Goal: Task Accomplishment & Management: Complete application form

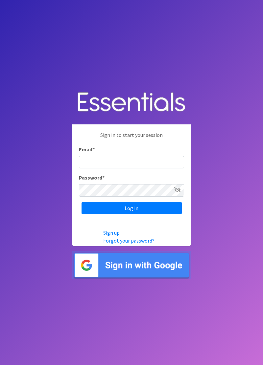
click at [152, 169] on input "Email *" at bounding box center [131, 162] width 105 height 12
type input "diaperbank.warehouse@gmail.com"
click at [81, 202] on input "Log in" at bounding box center [131, 208] width 100 height 12
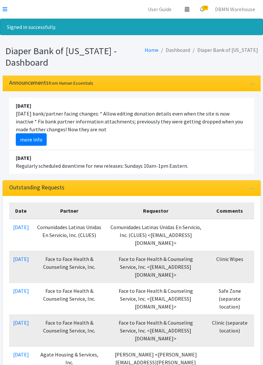
click at [5, 12] on link at bounding box center [5, 9] width 5 height 8
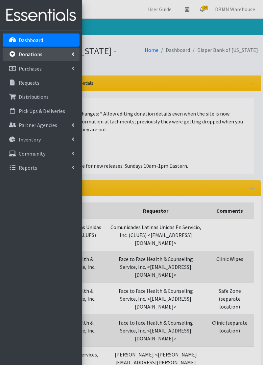
click at [36, 57] on link "Donations" at bounding box center [41, 54] width 77 height 13
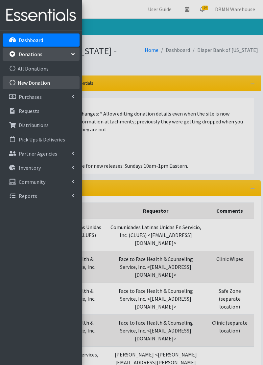
click at [38, 83] on link "New Donation" at bounding box center [41, 82] width 77 height 13
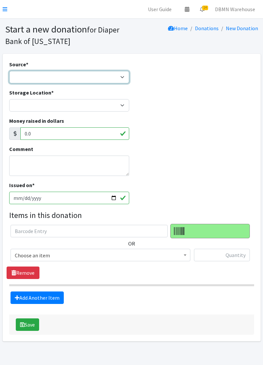
click at [26, 79] on select "Product Drive Manufacturer Donation Site Misc. Donation" at bounding box center [69, 77] width 120 height 12
select select "Misc. Donation"
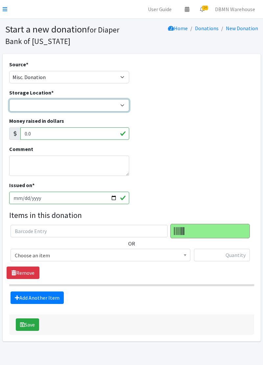
click at [120, 107] on select "Diaper Co-op Direct Shipment Wycliff" at bounding box center [69, 105] width 120 height 12
select select "434"
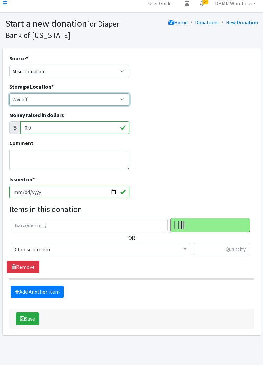
scroll to position [6, 0]
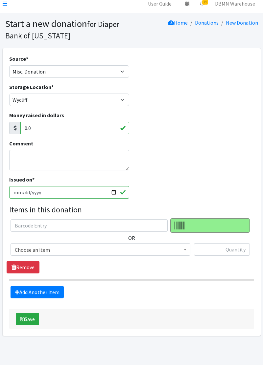
click at [120, 254] on span "Choose an item" at bounding box center [101, 249] width 180 height 12
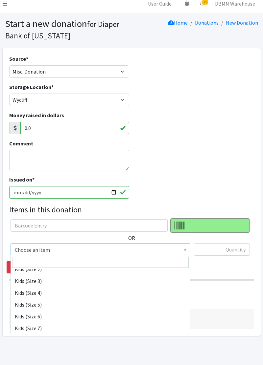
scroll to position [94, 0]
select select "11346"
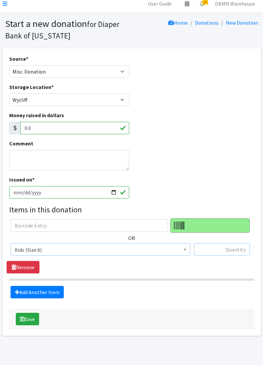
click at [231, 252] on input "text" at bounding box center [222, 249] width 56 height 12
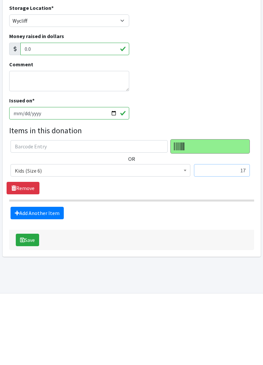
scroll to position [18, 0]
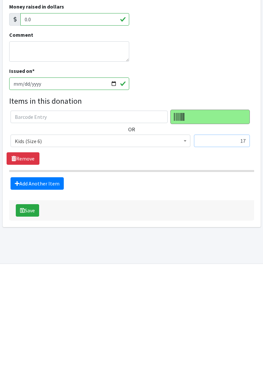
type input "17"
click at [21, 280] on link "Add Another Item" at bounding box center [37, 280] width 53 height 12
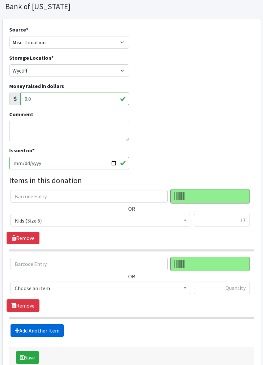
scroll to position [41, 0]
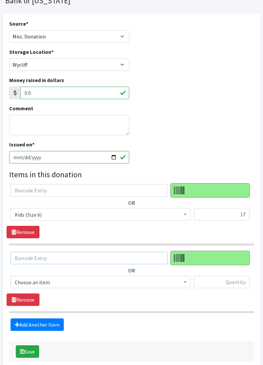
click at [104, 260] on input "text" at bounding box center [89, 258] width 157 height 12
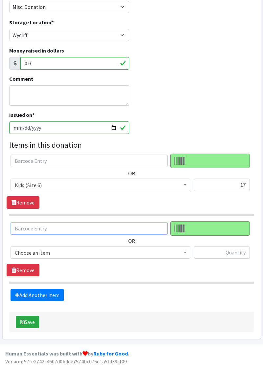
scroll to position [70, 0]
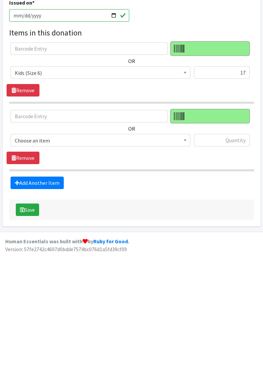
click at [183, 257] on span "Choose an item" at bounding box center [101, 253] width 180 height 12
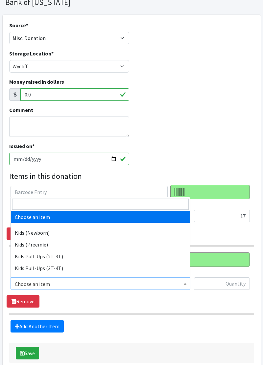
scroll to position [39, 0]
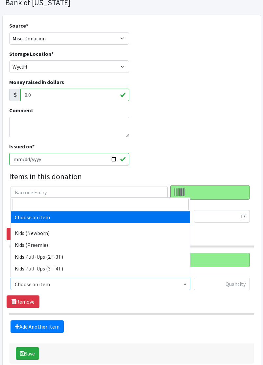
click at [216, 140] on div "Comment" at bounding box center [132, 124] width 250 height 36
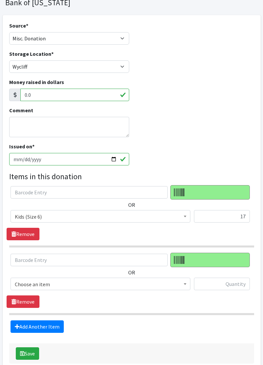
scroll to position [41, 0]
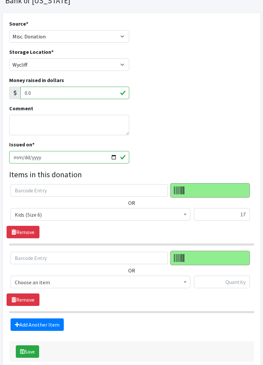
click at [179, 283] on span "Choose an item" at bounding box center [100, 282] width 171 height 9
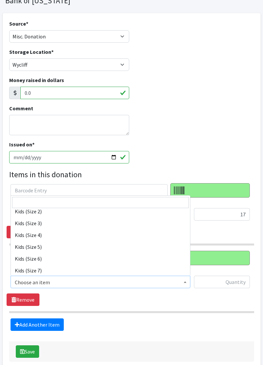
scroll to position [99, 0]
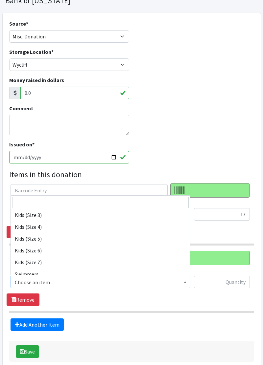
select select "11346"
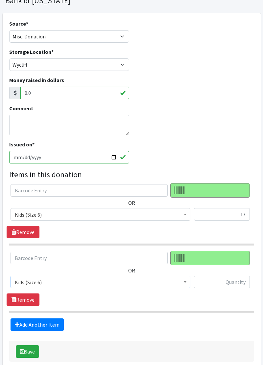
scroll to position [38, 0]
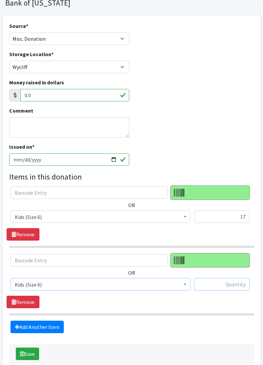
click at [220, 286] on input "text" at bounding box center [222, 284] width 56 height 12
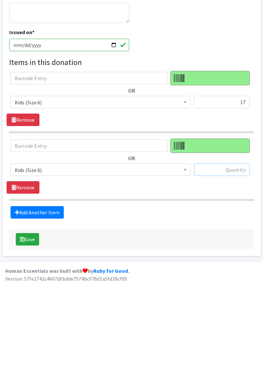
scroll to position [70, 0]
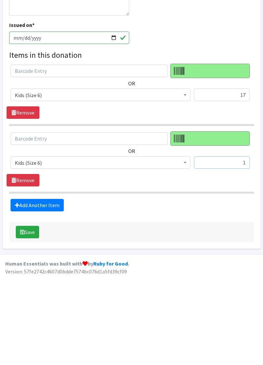
type input "19"
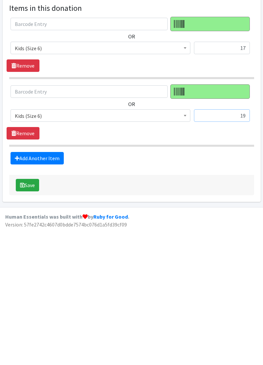
scroll to position [72, 0]
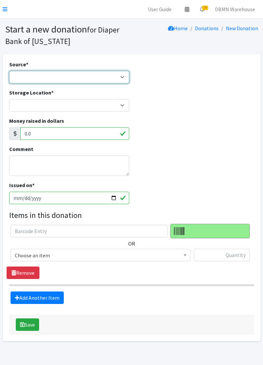
click at [116, 80] on select "Product Drive Manufacturer Donation Site Misc. Donation" at bounding box center [69, 77] width 120 height 12
select select "Misc. Donation"
click at [9, 71] on select "Product Drive Manufacturer Donation Site Misc. Donation" at bounding box center [69, 77] width 120 height 12
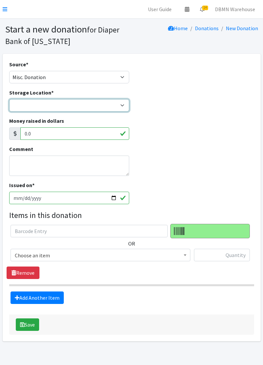
click at [101, 111] on select "Diaper Co-op Direct Shipment Wycliff" at bounding box center [69, 105] width 120 height 12
select select "434"
click at [9, 99] on select "Diaper Co-op Direct Shipment Wycliff" at bounding box center [69, 105] width 120 height 12
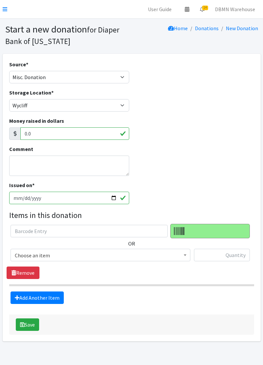
click at [157, 260] on span "Choose an item" at bounding box center [101, 255] width 180 height 12
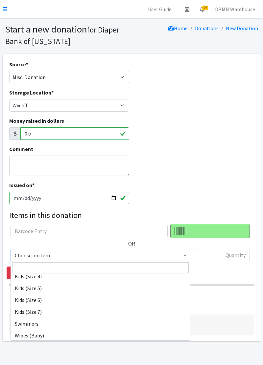
scroll to position [115, 0]
select select "11346"
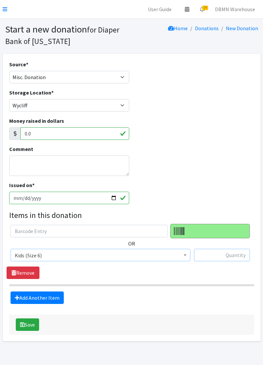
click at [234, 257] on input "text" at bounding box center [222, 255] width 56 height 12
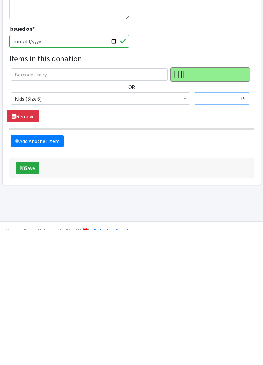
scroll to position [23, 0]
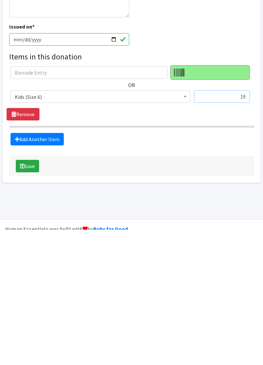
type input "19"
click at [27, 306] on button "Save" at bounding box center [27, 301] width 23 height 12
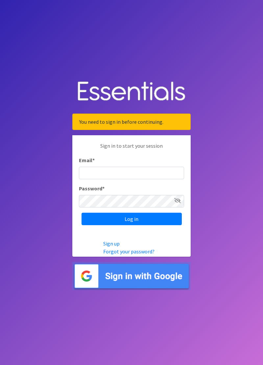
scroll to position [11, 0]
click at [148, 177] on input "Email *" at bounding box center [131, 173] width 105 height 12
type input "[EMAIL_ADDRESS][DOMAIN_NAME]"
click at [81, 213] on input "Log in" at bounding box center [131, 219] width 100 height 12
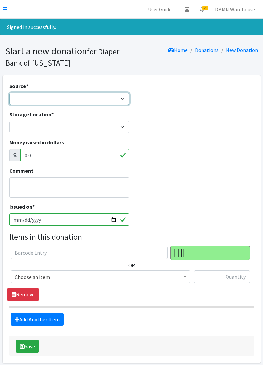
click at [113, 102] on select "Product Drive Manufacturer Donation Site Misc. Donation" at bounding box center [69, 99] width 120 height 12
select select "Misc. Donation"
click at [9, 93] on select "Product Drive Manufacturer Donation Site Misc. Donation" at bounding box center [69, 99] width 120 height 12
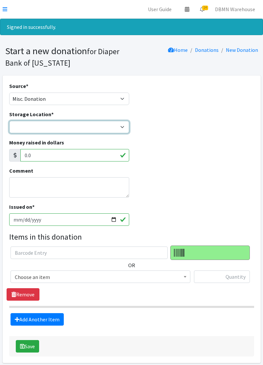
click at [113, 130] on select "Diaper Co-op Direct Shipment Wycliff" at bounding box center [69, 127] width 120 height 12
select select "434"
click at [9, 121] on select "Diaper Co-op Direct Shipment Wycliff" at bounding box center [69, 127] width 120 height 12
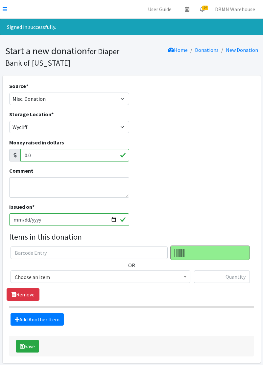
click at [160, 280] on span "Choose an item" at bounding box center [100, 277] width 171 height 9
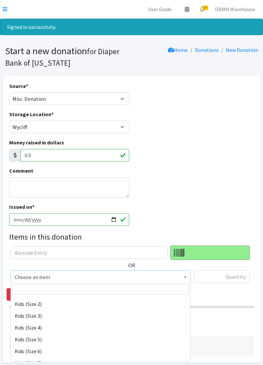
scroll to position [94, 0]
select select "11346"
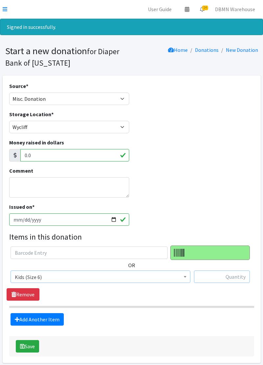
click at [226, 279] on input "text" at bounding box center [222, 277] width 56 height 12
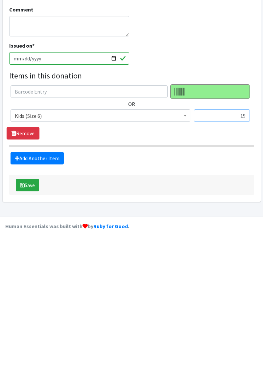
scroll to position [37, 0]
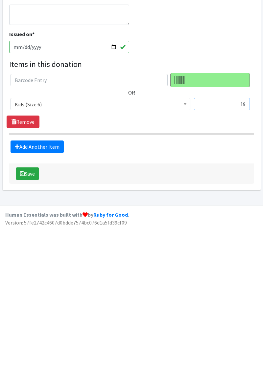
type input "19"
click at [34, 309] on button "Save" at bounding box center [27, 309] width 23 height 12
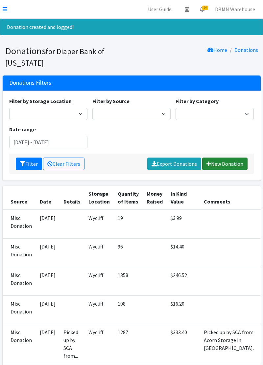
click at [232, 165] on link "New Donation" at bounding box center [224, 164] width 45 height 12
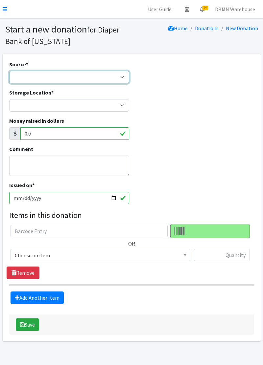
click at [117, 79] on select "Product Drive Manufacturer Donation Site Misc. Donation" at bounding box center [69, 77] width 120 height 12
select select "Misc. Donation"
click at [9, 71] on select "Product Drive Manufacturer Donation Site Misc. Donation" at bounding box center [69, 77] width 120 height 12
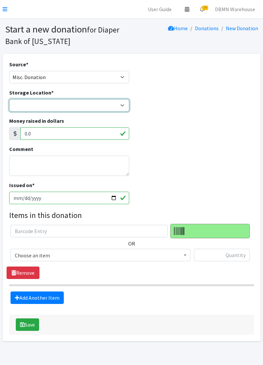
click at [117, 108] on select "Diaper Co-op Direct Shipment Wycliff" at bounding box center [69, 105] width 120 height 12
select select "434"
click at [9, 99] on select "Diaper Co-op Direct Shipment Wycliff" at bounding box center [69, 105] width 120 height 12
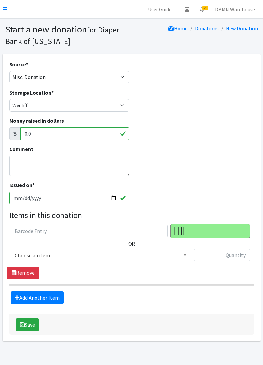
click at [95, 258] on span "Choose an item" at bounding box center [100, 255] width 171 height 9
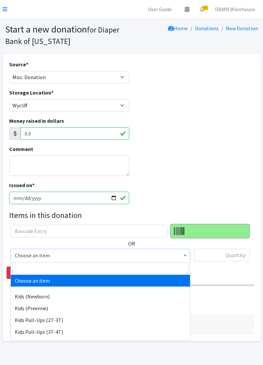
select select "11347"
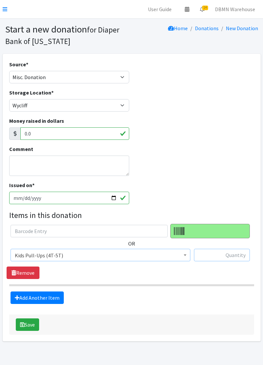
click at [223, 258] on input "text" at bounding box center [222, 255] width 56 height 12
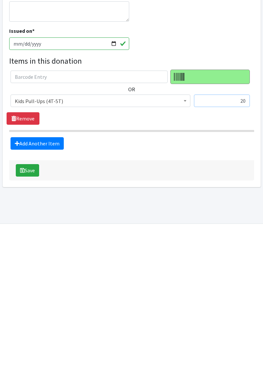
scroll to position [28, 0]
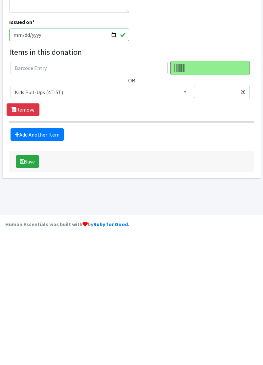
type input "20"
click at [50, 271] on link "Add Another Item" at bounding box center [37, 270] width 53 height 12
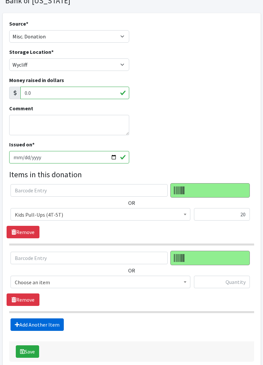
scroll to position [72, 0]
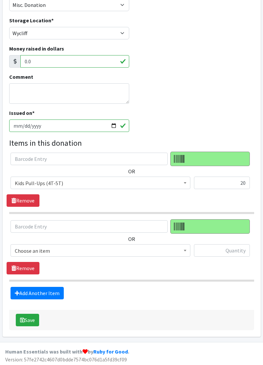
click at [121, 254] on span "Choose an item" at bounding box center [100, 250] width 171 height 9
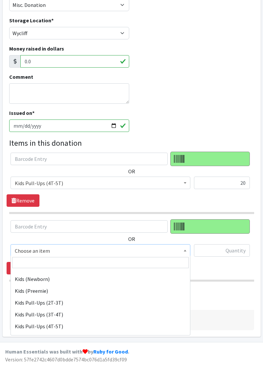
scroll to position [19, 0]
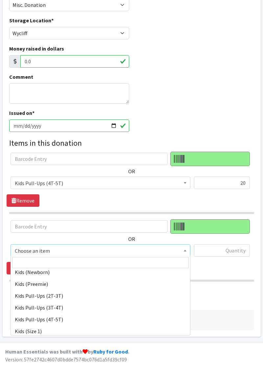
select select "11340"
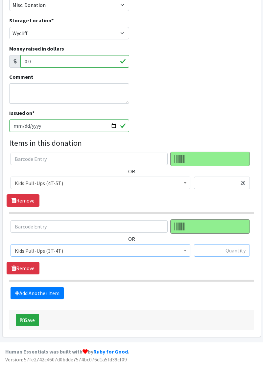
click at [235, 255] on input "text" at bounding box center [222, 250] width 56 height 12
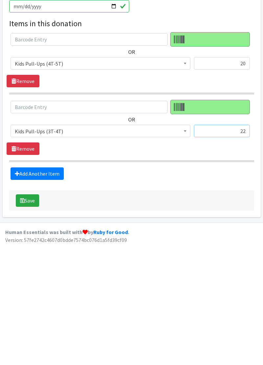
scroll to position [72, 0]
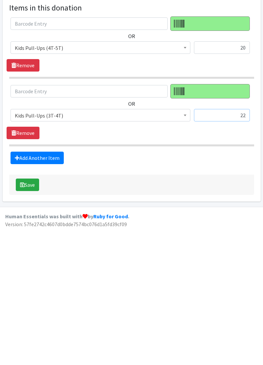
type input "22"
click at [27, 323] on button "Save" at bounding box center [27, 320] width 23 height 12
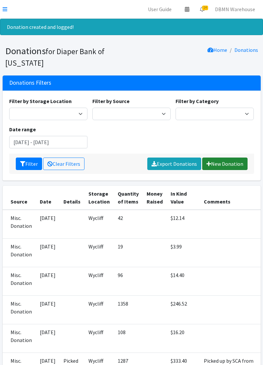
click at [231, 165] on link "New Donation" at bounding box center [224, 164] width 45 height 12
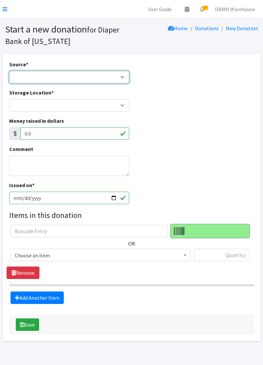
click at [90, 78] on select "Product Drive Manufacturer Donation Site Misc. Donation" at bounding box center [69, 77] width 120 height 12
select select "Misc. Donation"
click at [9, 71] on select "Product Drive Manufacturer Donation Site Misc. Donation" at bounding box center [69, 77] width 120 height 12
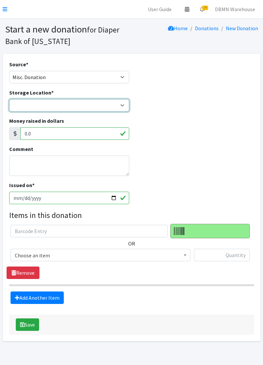
click at [107, 106] on select "Diaper Co-op Direct Shipment Wycliff" at bounding box center [69, 105] width 120 height 12
select select "434"
click at [9, 99] on select "Diaper Co-op Direct Shipment Wycliff" at bounding box center [69, 105] width 120 height 12
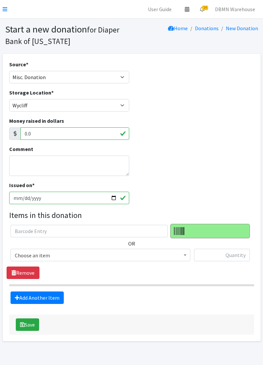
click at [118, 259] on span "Choose an item" at bounding box center [100, 255] width 171 height 9
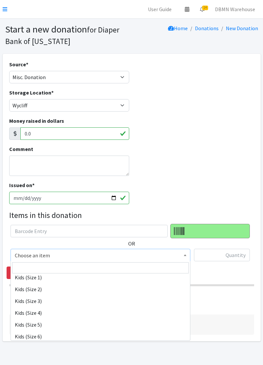
scroll to position [79, 0]
select select "11349"
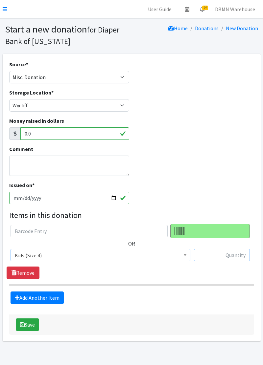
click at [213, 258] on input "text" at bounding box center [222, 255] width 56 height 12
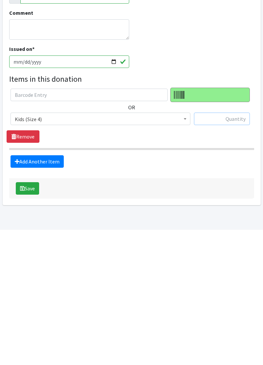
scroll to position [5, 0]
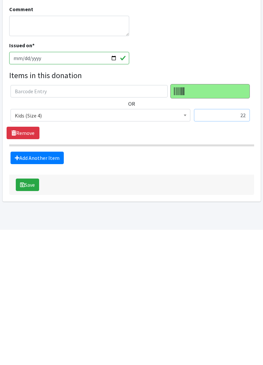
type input "22"
click at [51, 293] on link "Add Another Item" at bounding box center [37, 293] width 53 height 12
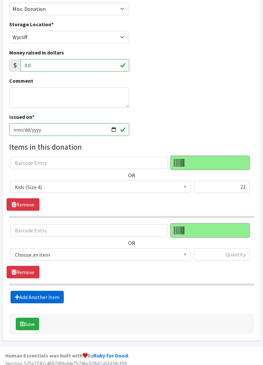
scroll to position [72, 0]
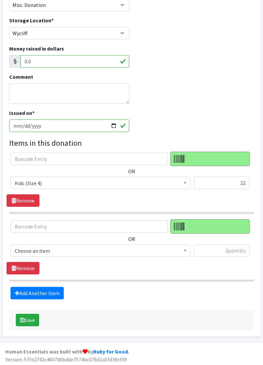
click at [127, 252] on span "Choose an item" at bounding box center [100, 250] width 171 height 9
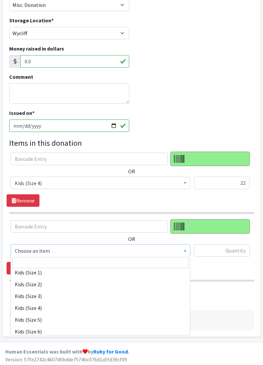
scroll to position [78, 0]
select select "11349"
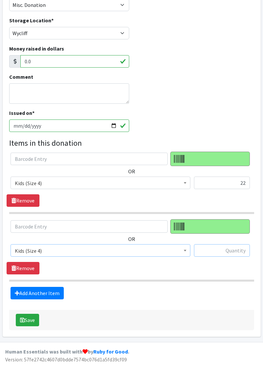
click at [233, 251] on input "text" at bounding box center [222, 250] width 56 height 12
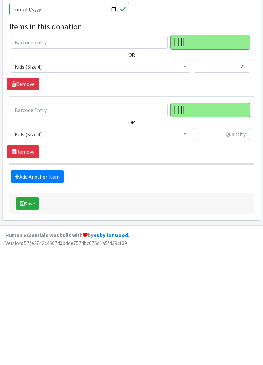
scroll to position [72, 0]
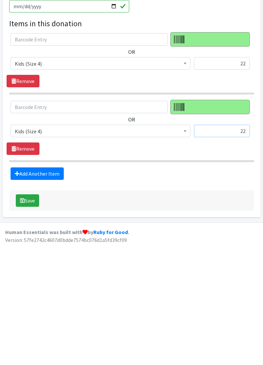
type input "22"
click at [47, 298] on link "Add Another Item" at bounding box center [37, 293] width 53 height 12
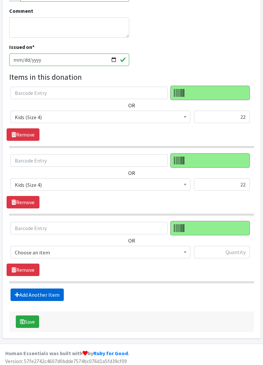
scroll to position [139, 0]
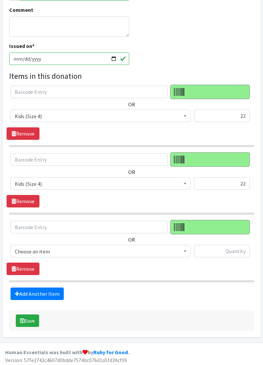
click at [117, 253] on span "Choose an item" at bounding box center [100, 251] width 171 height 9
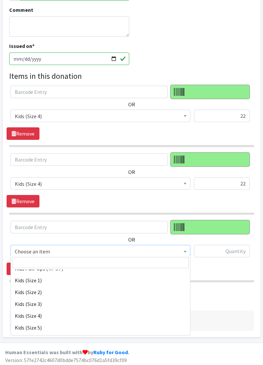
scroll to position [76, 0]
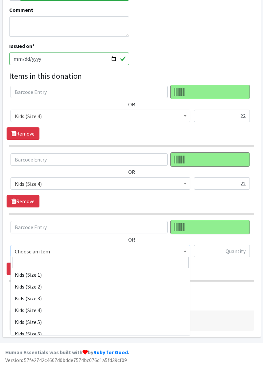
select select "11322"
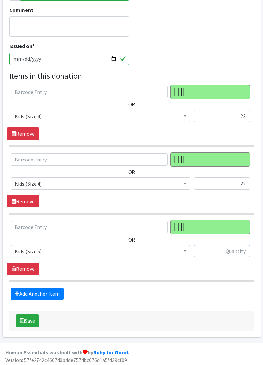
click at [221, 252] on input "text" at bounding box center [222, 251] width 56 height 12
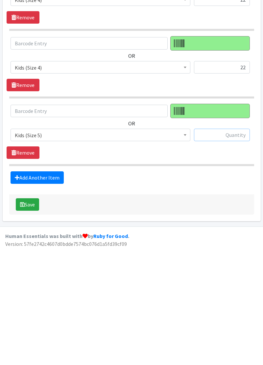
scroll to position [139, 0]
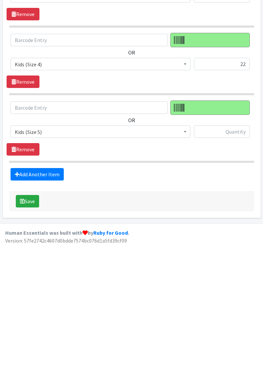
click at [102, 249] on span "Kids (Size 5)" at bounding box center [100, 251] width 171 height 9
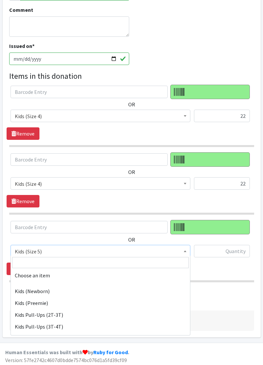
scroll to position [110, 0]
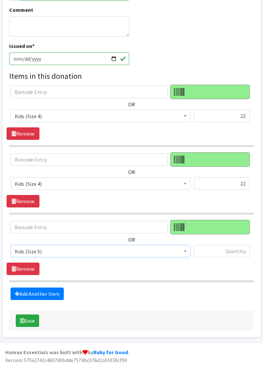
click at [141, 252] on span "Kids (Size 5)" at bounding box center [100, 251] width 171 height 9
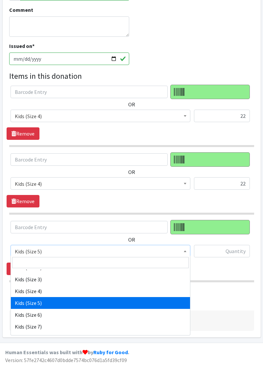
scroll to position [92, 0]
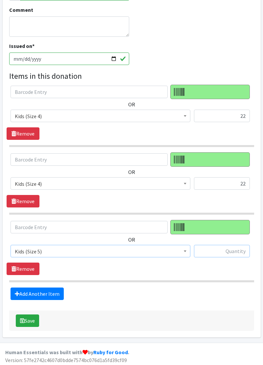
click at [221, 250] on input "text" at bounding box center [222, 251] width 56 height 12
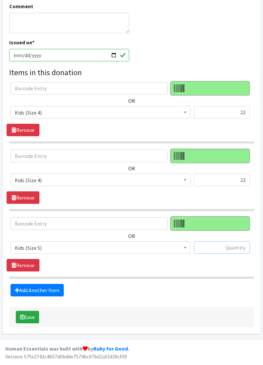
scroll to position [139, 0]
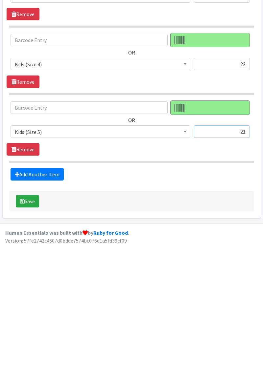
type input "21"
click at [51, 296] on link "Add Another Item" at bounding box center [37, 294] width 53 height 12
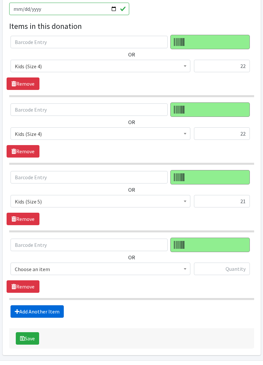
scroll to position [206, 0]
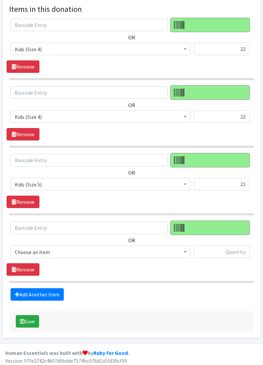
click at [94, 255] on span "Choose an item" at bounding box center [101, 252] width 180 height 12
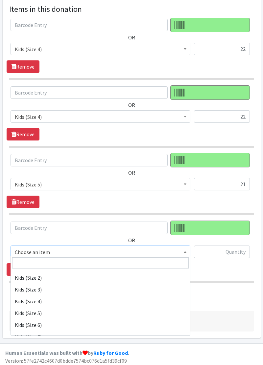
scroll to position [97, 0]
select select "11349"
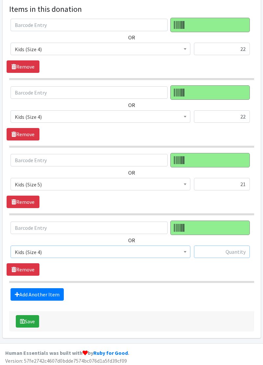
click at [211, 252] on input "text" at bounding box center [222, 252] width 56 height 12
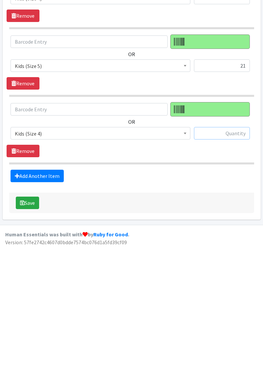
scroll to position [206, 0]
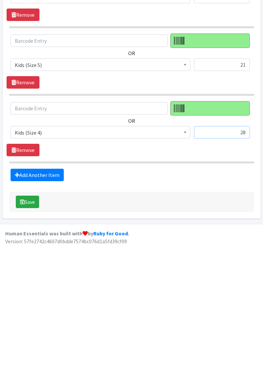
type input "28"
click at [53, 295] on link "Add Another Item" at bounding box center [37, 294] width 53 height 12
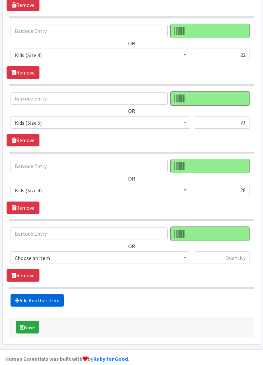
scroll to position [273, 0]
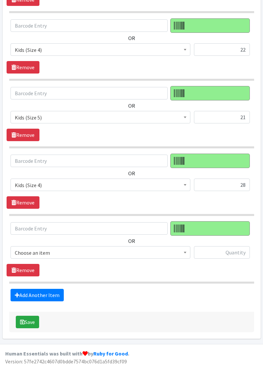
click at [99, 254] on span "Choose an item" at bounding box center [100, 252] width 171 height 9
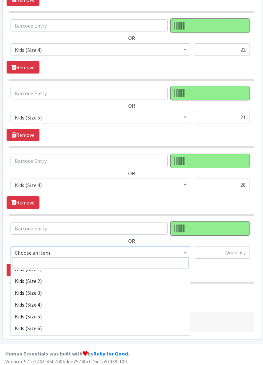
scroll to position [82, 0]
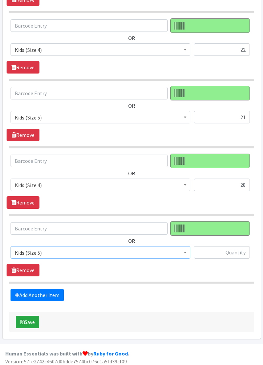
click at [124, 250] on span "Kids (Size 5)" at bounding box center [100, 252] width 171 height 9
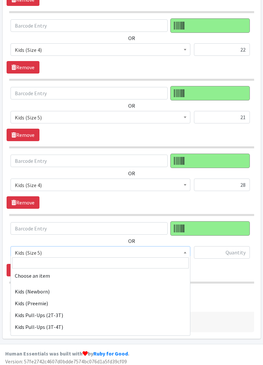
scroll to position [110, 0]
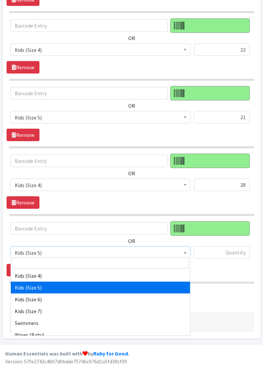
select select "11349"
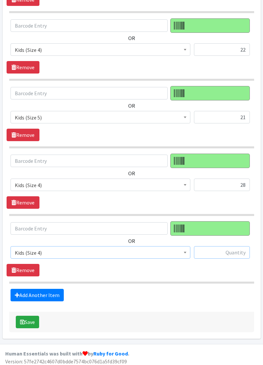
click at [211, 249] on input "text" at bounding box center [222, 252] width 56 height 12
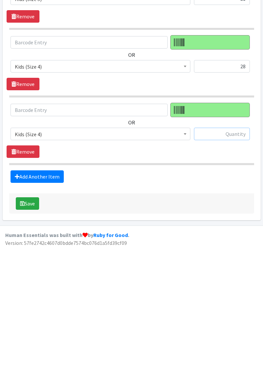
scroll to position [273, 0]
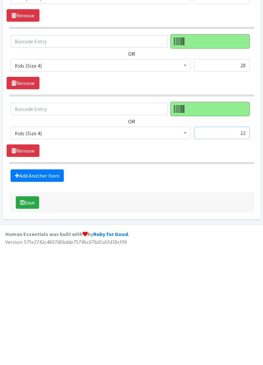
type input "22"
click at [34, 322] on button "Save" at bounding box center [27, 322] width 23 height 12
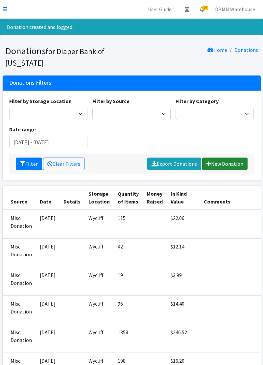
click at [234, 166] on link "New Donation" at bounding box center [224, 164] width 45 height 12
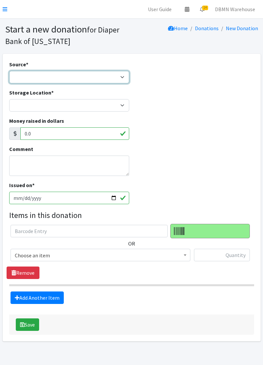
click at [28, 82] on select "Product Drive Manufacturer Donation Site Misc. Donation" at bounding box center [69, 77] width 120 height 12
select select "Misc. Donation"
click at [9, 71] on select "Product Drive Manufacturer Donation Site Misc. Donation" at bounding box center [69, 77] width 120 height 12
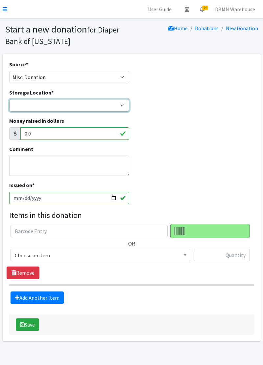
click at [35, 108] on select "Diaper Co-op Direct Shipment Wycliff" at bounding box center [69, 105] width 120 height 12
select select "434"
click at [9, 99] on select "Diaper Co-op Direct Shipment Wycliff" at bounding box center [69, 105] width 120 height 12
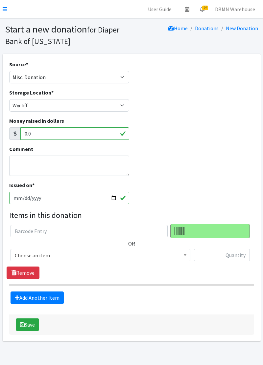
click at [78, 259] on span "Choose an item" at bounding box center [100, 255] width 171 height 9
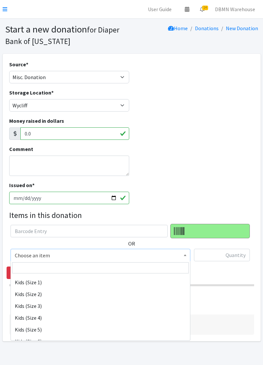
scroll to position [84, 0]
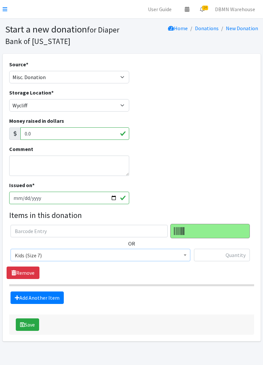
click at [161, 255] on span "Kids (Size 7)" at bounding box center [100, 255] width 171 height 9
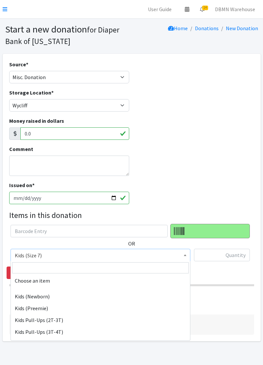
scroll to position [127, 0]
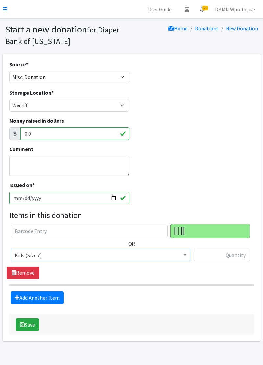
click at [146, 261] on span "Kids (Size 7)" at bounding box center [101, 255] width 180 height 12
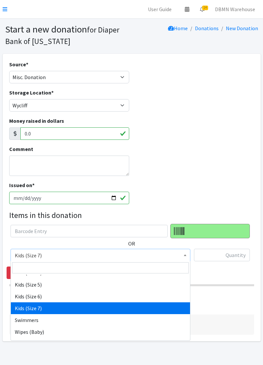
scroll to position [112, 0]
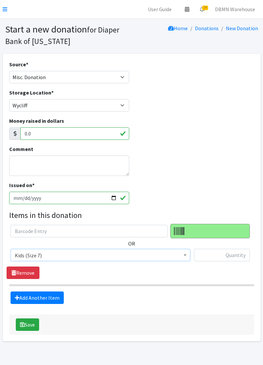
click at [149, 257] on span "Kids (Size 7)" at bounding box center [100, 255] width 171 height 9
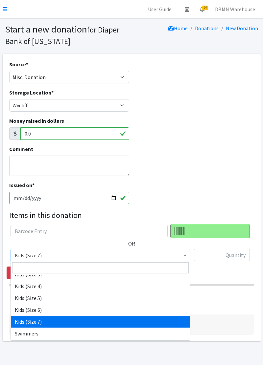
scroll to position [103, 0]
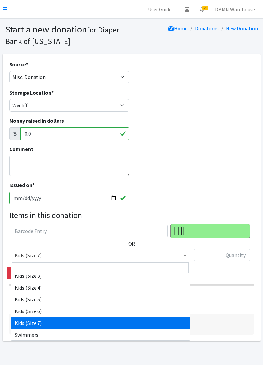
select select "11346"
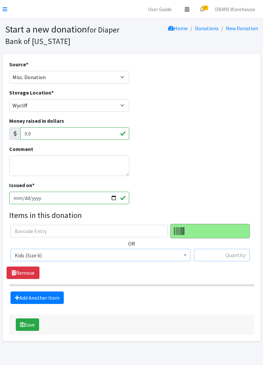
click at [236, 257] on input "text" at bounding box center [222, 255] width 56 height 12
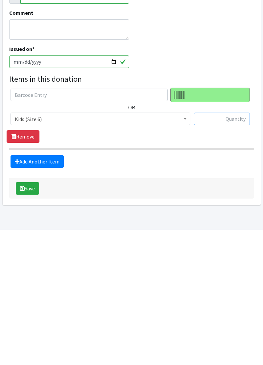
scroll to position [5, 0]
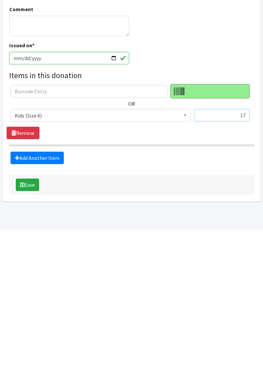
type input "17"
click at [26, 294] on link "Add Another Item" at bounding box center [37, 293] width 53 height 12
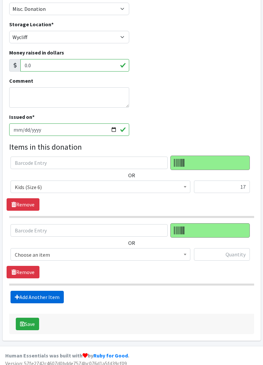
scroll to position [72, 0]
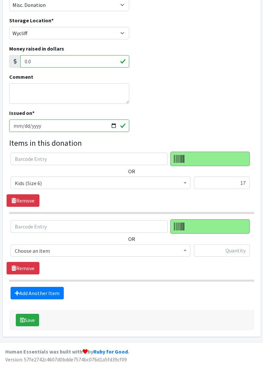
click at [64, 249] on span "Choose an item" at bounding box center [100, 250] width 171 height 9
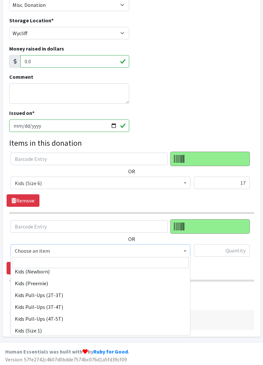
scroll to position [30, 0]
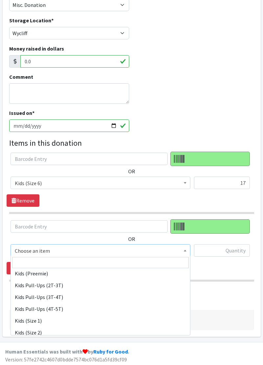
select select "11340"
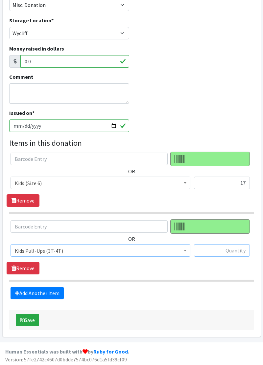
click at [227, 252] on input "text" at bounding box center [222, 250] width 56 height 12
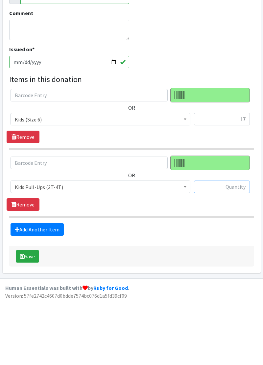
scroll to position [72, 0]
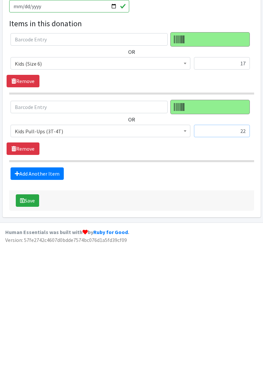
type input "22"
click at [22, 291] on link "Add Another Item" at bounding box center [37, 293] width 53 height 12
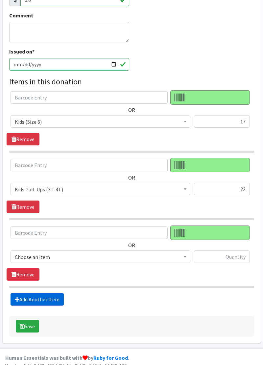
scroll to position [139, 0]
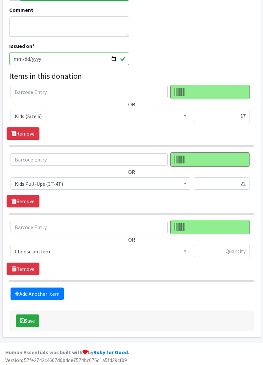
click at [64, 256] on span "Choose an item" at bounding box center [101, 251] width 180 height 12
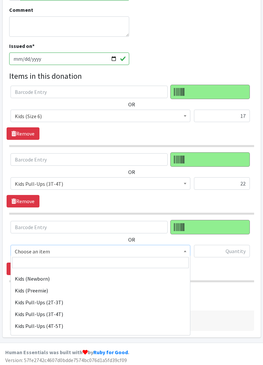
scroll to position [34, 0]
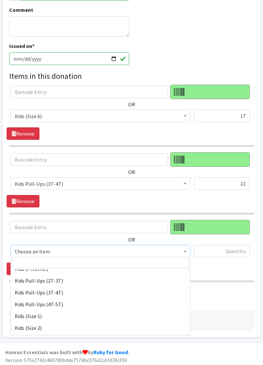
select select "11340"
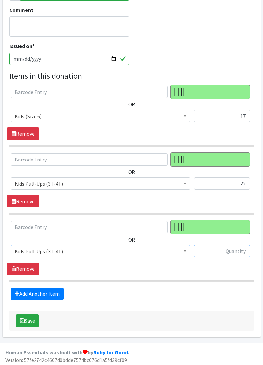
click at [228, 255] on input "text" at bounding box center [222, 251] width 56 height 12
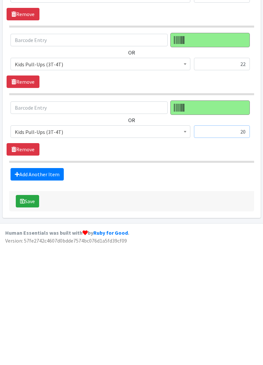
scroll to position [139, 0]
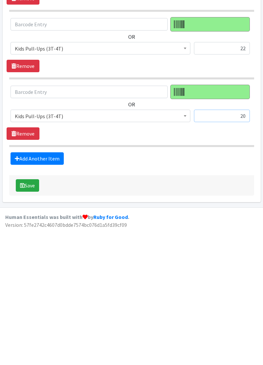
type input "20"
click at [48, 296] on link "Add Another Item" at bounding box center [37, 294] width 53 height 12
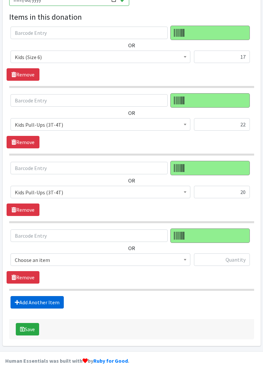
scroll to position [206, 0]
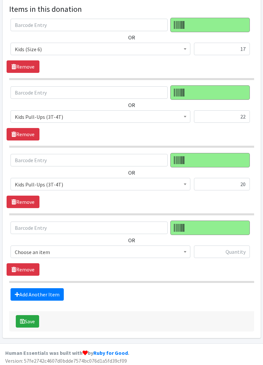
click at [66, 254] on span "Choose an item" at bounding box center [100, 252] width 171 height 9
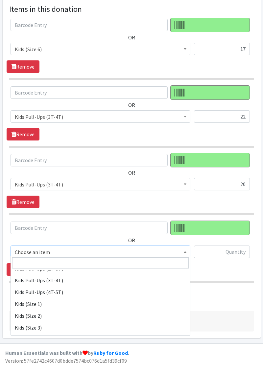
scroll to position [47, 0]
select select "11347"
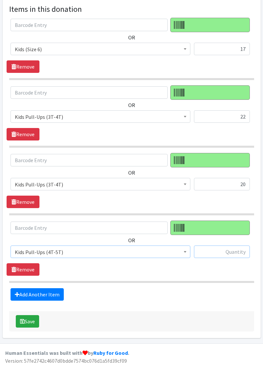
click at [227, 252] on input "text" at bounding box center [222, 252] width 56 height 12
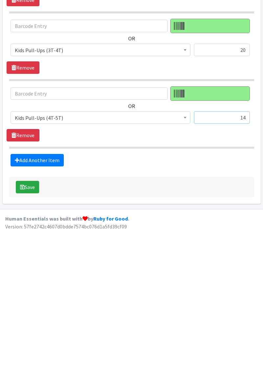
scroll to position [206, 0]
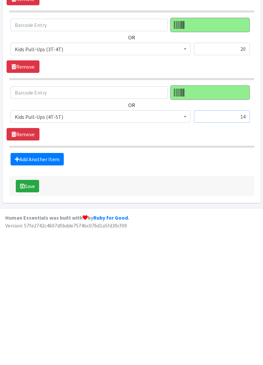
type input "14"
click at [25, 297] on link "Add Another Item" at bounding box center [37, 294] width 53 height 12
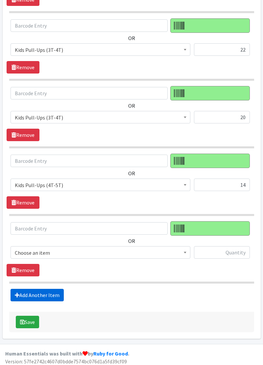
scroll to position [273, 0]
click at [58, 252] on span "Choose an item" at bounding box center [100, 252] width 171 height 9
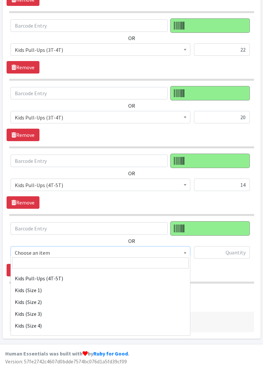
scroll to position [61, 0]
select select "11361"
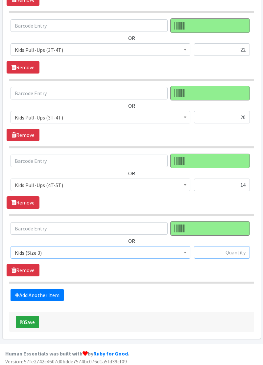
click at [237, 252] on input "text" at bounding box center [222, 252] width 56 height 12
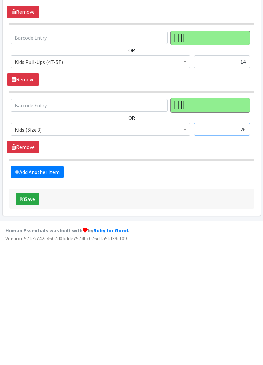
scroll to position [273, 0]
type input "26"
click at [43, 296] on link "Add Another Item" at bounding box center [37, 295] width 53 height 12
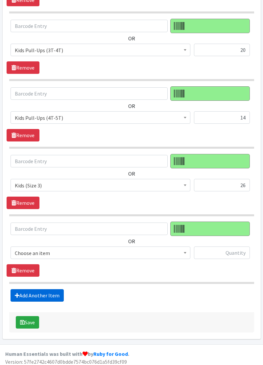
scroll to position [341, 0]
click at [70, 255] on span "Choose an item" at bounding box center [101, 253] width 180 height 12
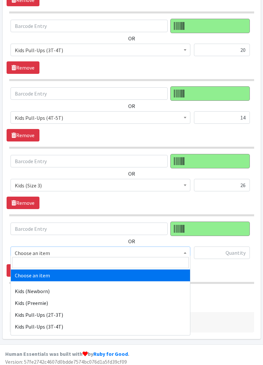
select select "11340"
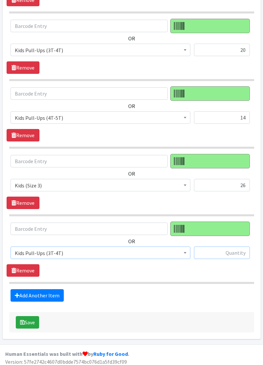
click at [239, 252] on input "text" at bounding box center [222, 253] width 56 height 12
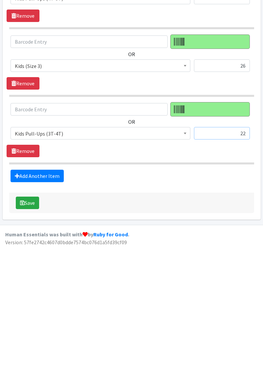
type input "22"
click at [32, 321] on button "Save" at bounding box center [27, 322] width 23 height 12
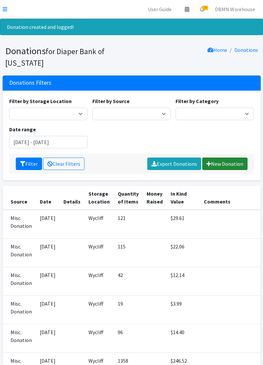
click at [219, 170] on link "New Donation" at bounding box center [224, 164] width 45 height 12
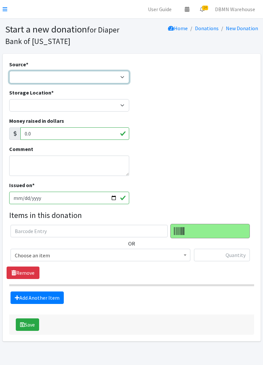
click at [34, 80] on select "Product Drive Manufacturer Donation Site Misc. Donation" at bounding box center [69, 77] width 120 height 12
select select "Misc. Donation"
click at [9, 71] on select "Product Drive Manufacturer Donation Site Misc. Donation" at bounding box center [69, 77] width 120 height 12
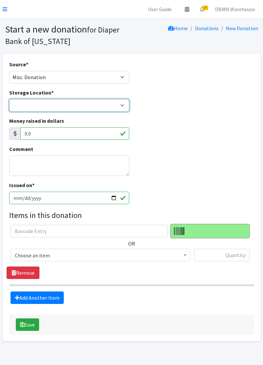
click at [21, 109] on select "Diaper Co-op Direct Shipment Wycliff" at bounding box center [69, 105] width 120 height 12
select select "434"
click at [9, 99] on select "Diaper Co-op Direct Shipment Wycliff" at bounding box center [69, 105] width 120 height 12
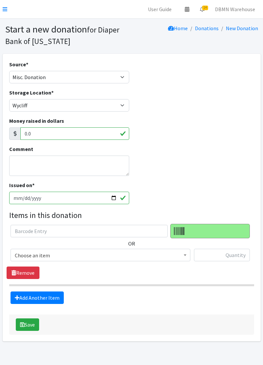
click at [72, 261] on span "Choose an item" at bounding box center [101, 255] width 180 height 12
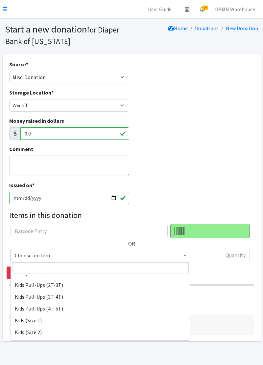
scroll to position [35, 0]
select select "11347"
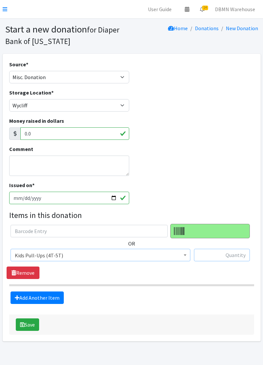
click at [204, 257] on input "text" at bounding box center [222, 255] width 56 height 12
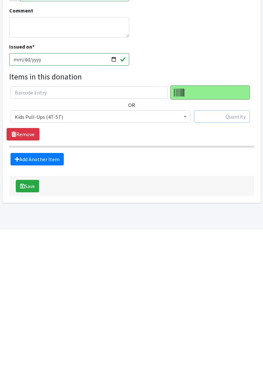
scroll to position [5, 0]
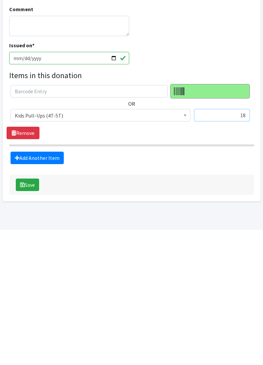
type input "18"
click at [32, 297] on link "Add Another Item" at bounding box center [37, 293] width 53 height 12
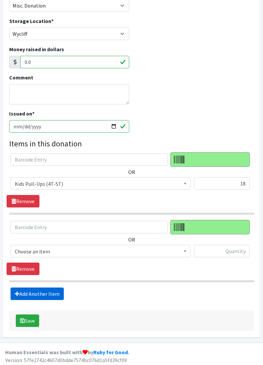
scroll to position [72, 0]
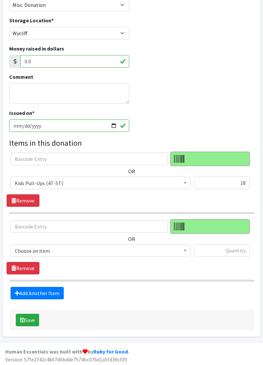
click at [69, 255] on span "Choose an item" at bounding box center [101, 250] width 180 height 12
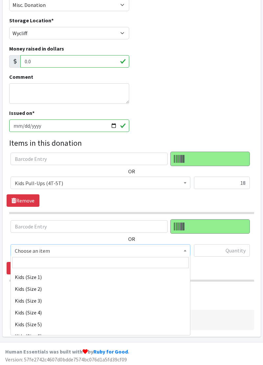
scroll to position [91, 0]
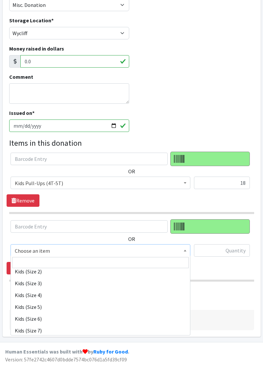
select select "11322"
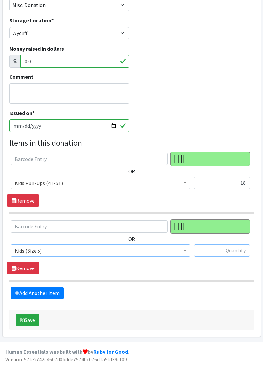
click at [203, 252] on input "text" at bounding box center [222, 250] width 56 height 12
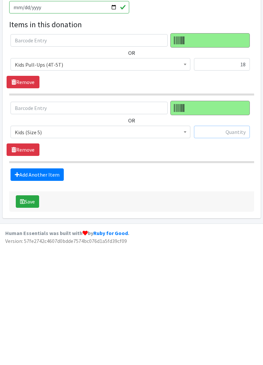
scroll to position [72, 0]
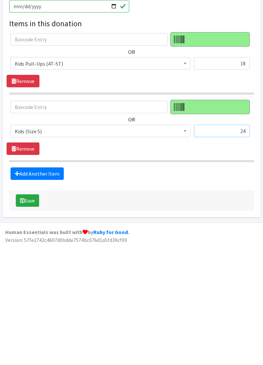
type input "24"
click at [38, 298] on link "Add Another Item" at bounding box center [37, 293] width 53 height 12
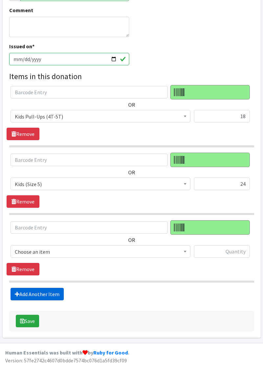
scroll to position [139, 0]
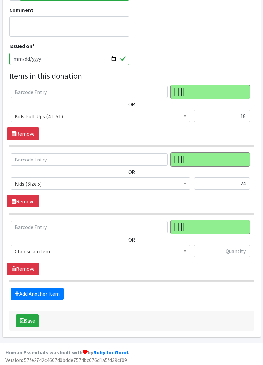
click at [64, 253] on span "Choose an item" at bounding box center [100, 251] width 171 height 9
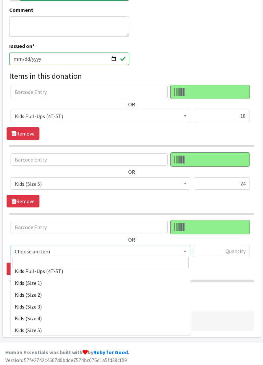
scroll to position [67, 0]
select select "11349"
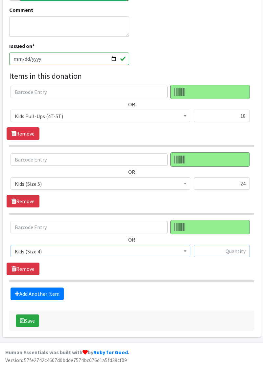
click at [204, 252] on input "text" at bounding box center [222, 251] width 56 height 12
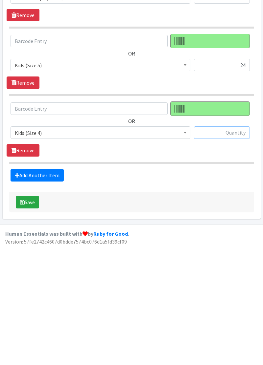
scroll to position [139, 0]
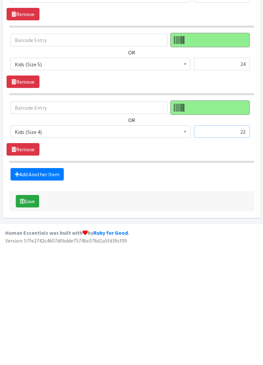
type input "22"
click at [27, 290] on link "Add Another Item" at bounding box center [37, 294] width 53 height 12
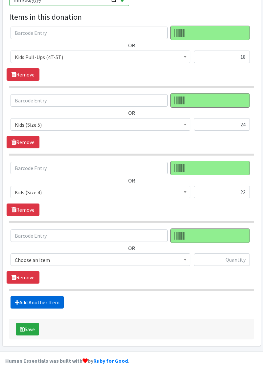
scroll to position [206, 0]
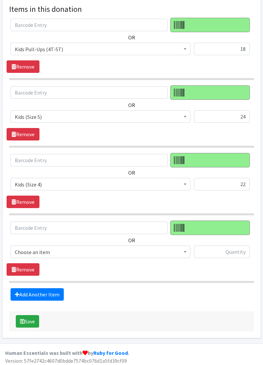
click at [66, 253] on span "Choose an item" at bounding box center [100, 252] width 171 height 9
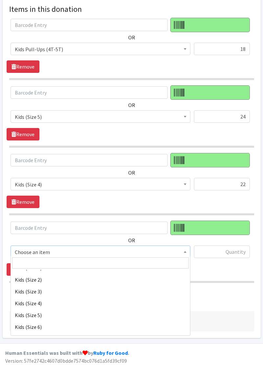
scroll to position [85, 0]
select select "11322"
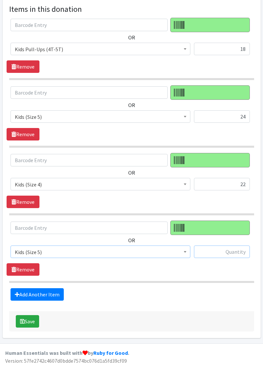
click at [209, 251] on input "text" at bounding box center [222, 252] width 56 height 12
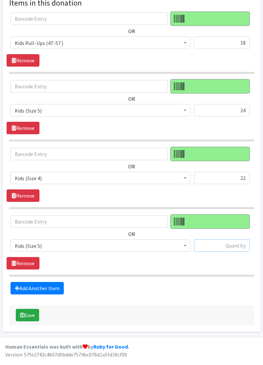
scroll to position [206, 0]
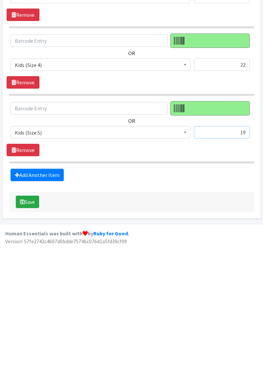
type input "19"
click at [47, 290] on link "Add Another Item" at bounding box center [37, 294] width 53 height 12
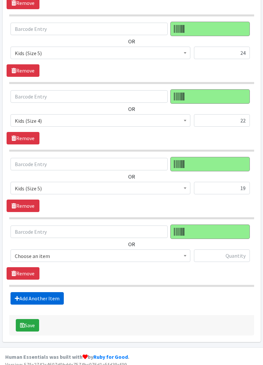
scroll to position [273, 0]
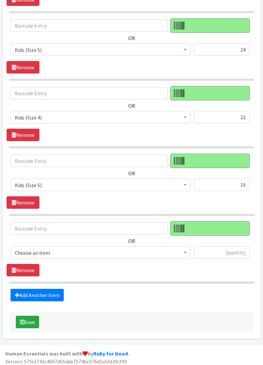
click at [70, 254] on span "Choose an item" at bounding box center [100, 252] width 171 height 9
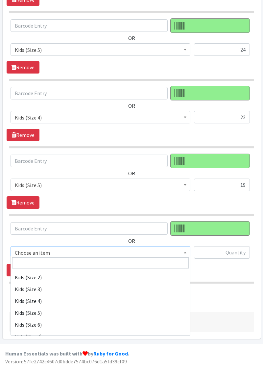
scroll to position [84, 0]
select select "11322"
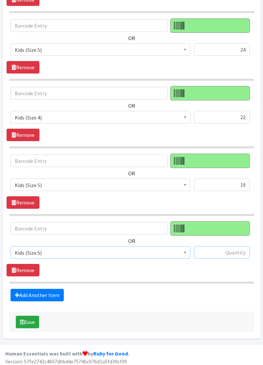
click at [197, 252] on input "text" at bounding box center [222, 252] width 56 height 12
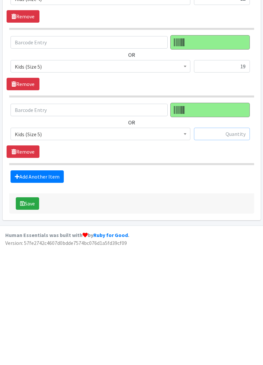
scroll to position [273, 0]
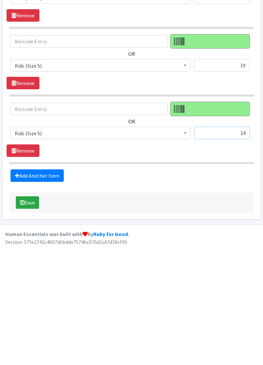
type input "24"
click at [27, 322] on button "Save" at bounding box center [27, 322] width 23 height 12
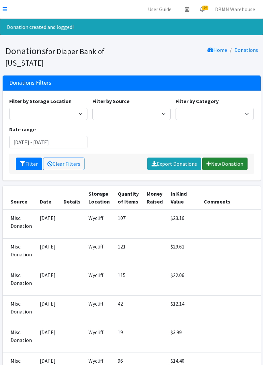
click at [233, 166] on link "New Donation" at bounding box center [224, 164] width 45 height 12
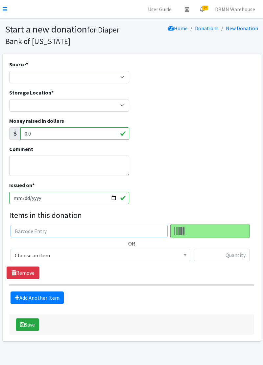
click at [19, 233] on input "text" at bounding box center [89, 231] width 157 height 12
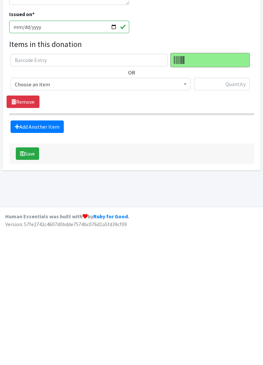
click at [134, 217] on span "Choose an item" at bounding box center [100, 219] width 171 height 9
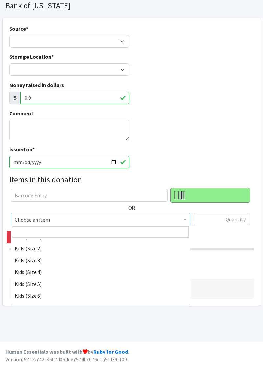
scroll to position [84, 0]
select select "11346"
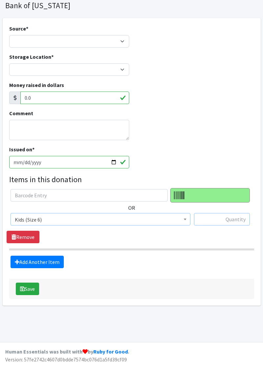
click at [236, 222] on input "text" at bounding box center [222, 219] width 56 height 12
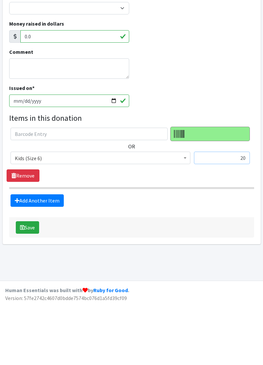
type input "20"
click at [35, 263] on link "Add Another Item" at bounding box center [37, 262] width 53 height 12
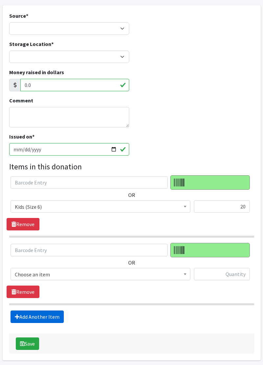
scroll to position [72, 0]
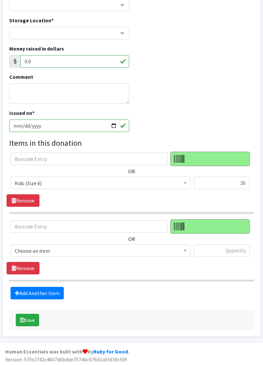
click at [118, 255] on span "Choose an item" at bounding box center [101, 250] width 180 height 12
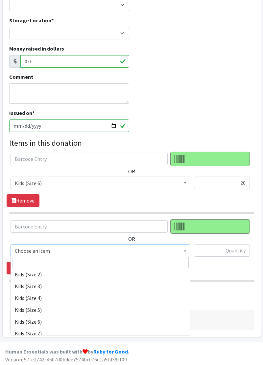
scroll to position [89, 0]
select select "11346"
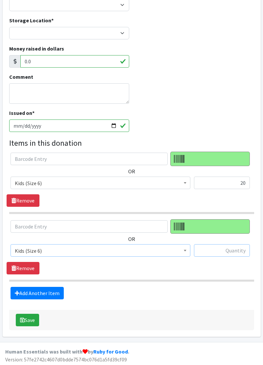
click at [238, 252] on input "text" at bounding box center [222, 250] width 56 height 12
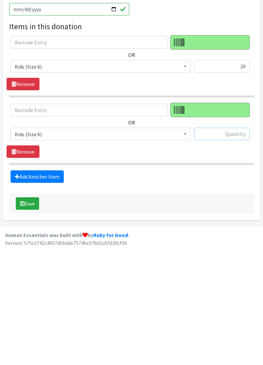
scroll to position [72, 0]
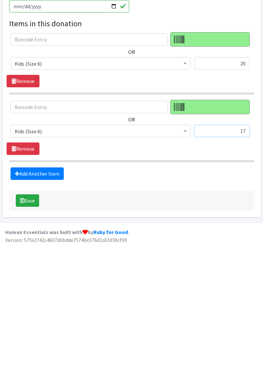
type input "17"
click at [30, 294] on link "Add Another Item" at bounding box center [37, 293] width 53 height 12
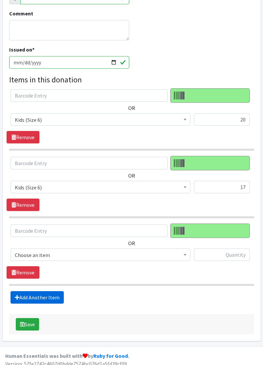
scroll to position [139, 0]
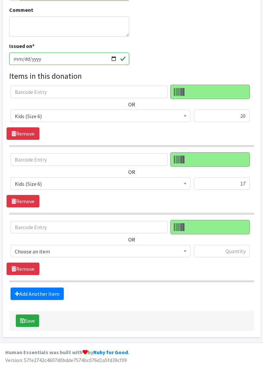
click at [127, 254] on span "Choose an item" at bounding box center [100, 251] width 171 height 9
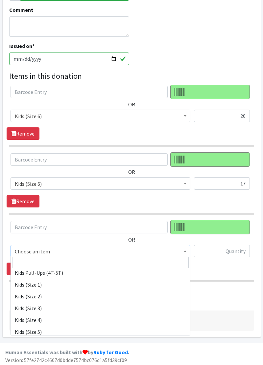
scroll to position [66, 0]
select select "11361"
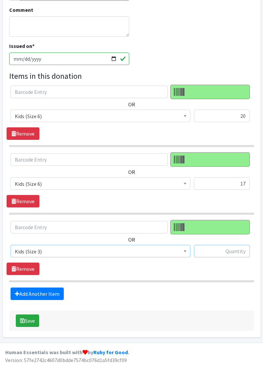
click at [218, 252] on input "text" at bounding box center [222, 251] width 56 height 12
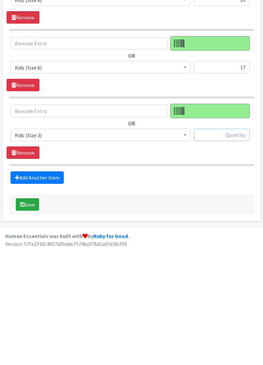
scroll to position [139, 0]
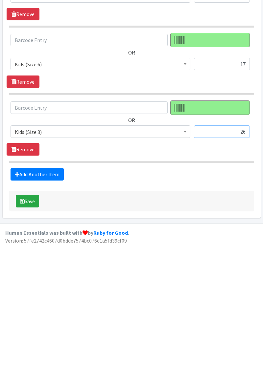
type input "26"
click at [54, 294] on link "Add Another Item" at bounding box center [37, 294] width 53 height 12
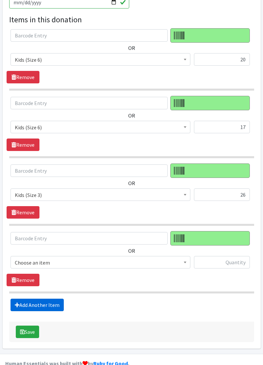
scroll to position [206, 0]
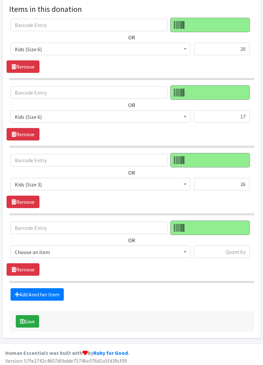
click at [136, 252] on span "Choose an item" at bounding box center [100, 252] width 171 height 9
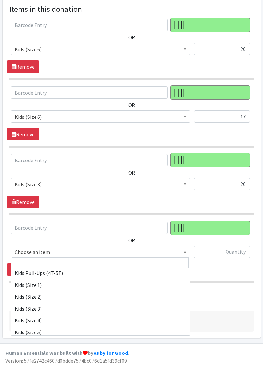
scroll to position [73, 0]
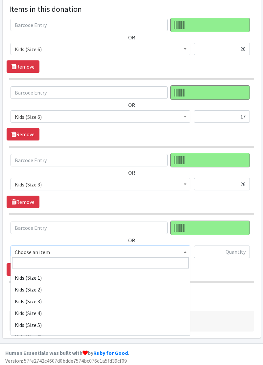
select select "11349"
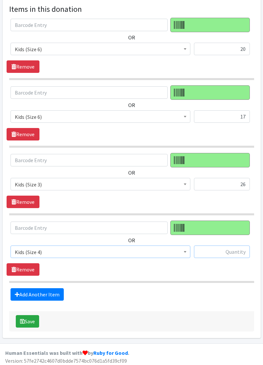
click at [223, 252] on input "text" at bounding box center [222, 252] width 56 height 12
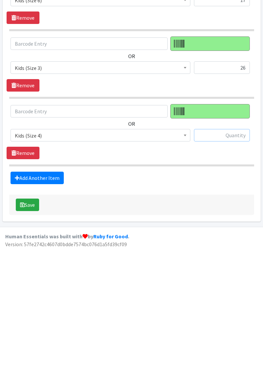
scroll to position [206, 0]
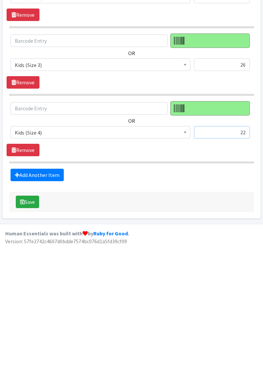
type input "22"
click at [54, 298] on link "Add Another Item" at bounding box center [37, 294] width 53 height 12
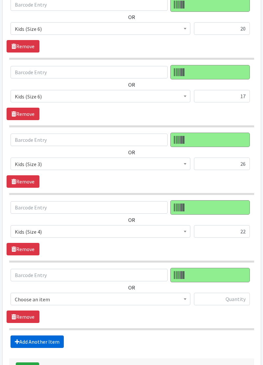
scroll to position [273, 0]
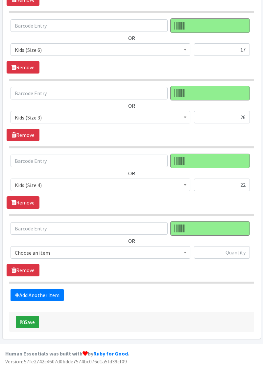
click at [122, 254] on span "Choose an item" at bounding box center [101, 252] width 180 height 12
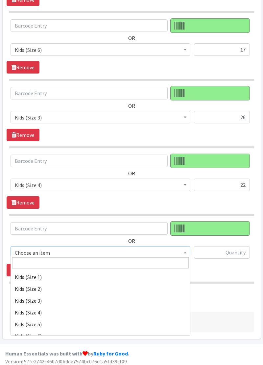
scroll to position [81, 0]
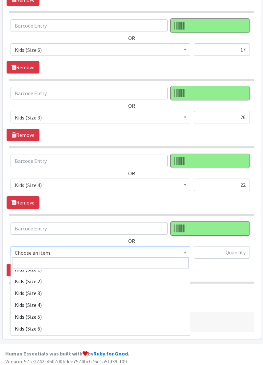
select select "11361"
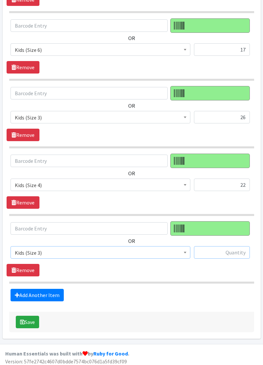
click at [223, 252] on input "text" at bounding box center [222, 252] width 56 height 12
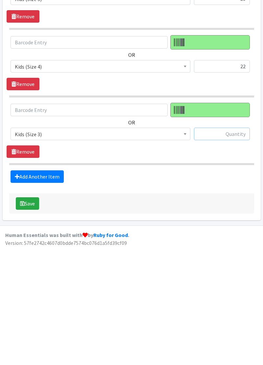
scroll to position [273, 0]
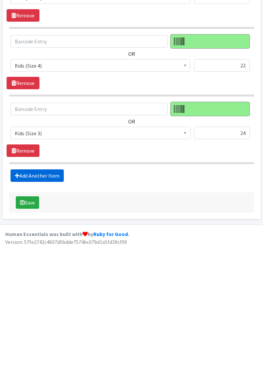
click at [57, 294] on link "Add Another Item" at bounding box center [37, 295] width 53 height 12
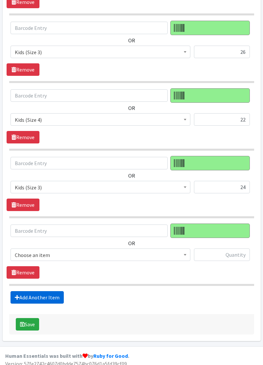
scroll to position [341, 0]
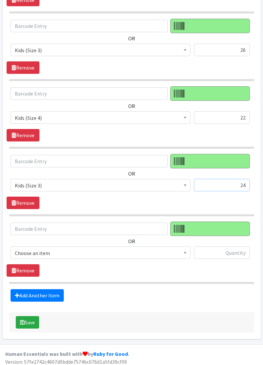
click at [244, 185] on input "24" at bounding box center [222, 185] width 56 height 12
type input "2"
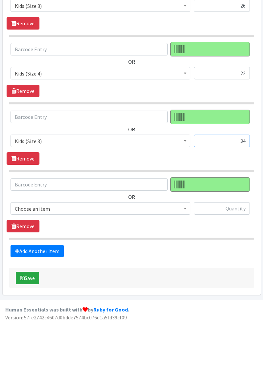
type input "34"
click at [101, 254] on span "Choose an item" at bounding box center [100, 253] width 171 height 9
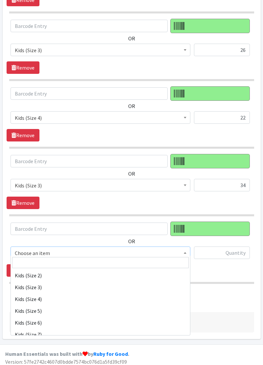
scroll to position [85, 0]
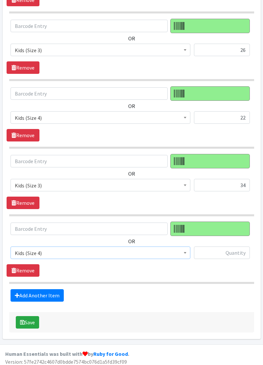
click at [98, 254] on span "Kids (Size 4)" at bounding box center [101, 253] width 180 height 12
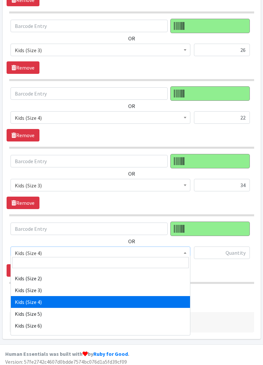
scroll to position [84, 0]
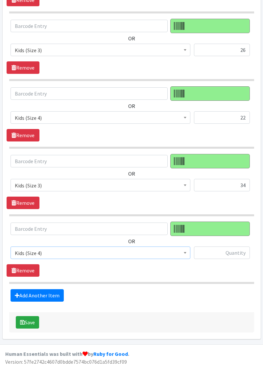
click at [131, 253] on span "Kids (Size 4)" at bounding box center [100, 253] width 171 height 9
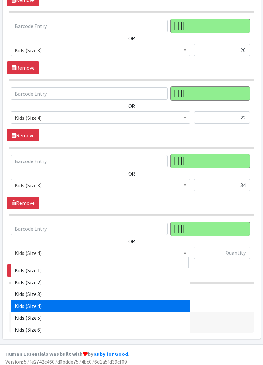
scroll to position [72, 0]
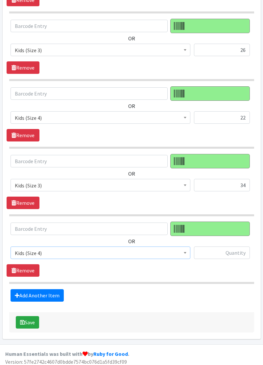
click at [129, 252] on span "Kids (Size 4)" at bounding box center [100, 253] width 171 height 9
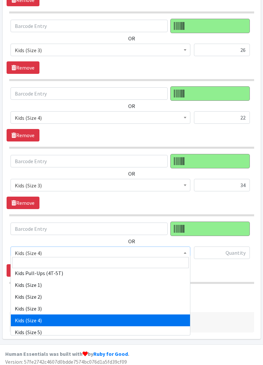
scroll to position [65, 0]
select select "11361"
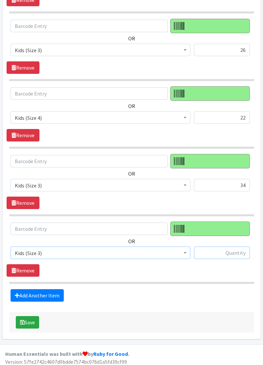
click at [222, 252] on input "text" at bounding box center [222, 253] width 56 height 12
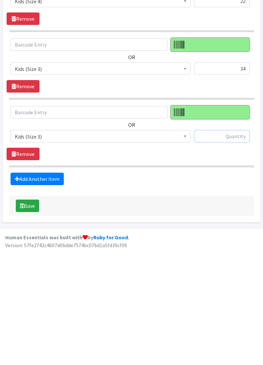
scroll to position [341, 0]
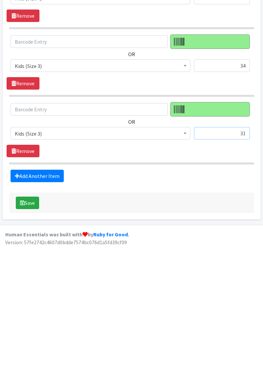
type input "31"
click at [26, 320] on button "Save" at bounding box center [27, 322] width 23 height 12
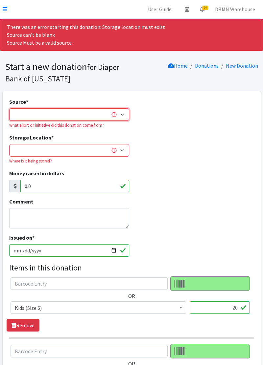
click at [18, 114] on select "Product Drive Manufacturer Donation Site Misc. Donation" at bounding box center [69, 114] width 120 height 12
select select "Misc. Donation"
click at [9, 108] on select "Product Drive Manufacturer Donation Site Misc. Donation" at bounding box center [69, 114] width 120 height 12
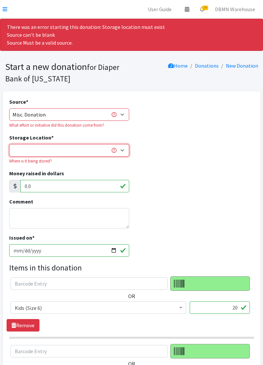
click at [26, 150] on select "Diaper Co-op Direct Shipment Wycliff" at bounding box center [69, 150] width 120 height 12
select select "434"
click at [9, 144] on select "Diaper Co-op Direct Shipment Wycliff" at bounding box center [69, 150] width 120 height 12
click at [62, 286] on input "text" at bounding box center [89, 284] width 157 height 12
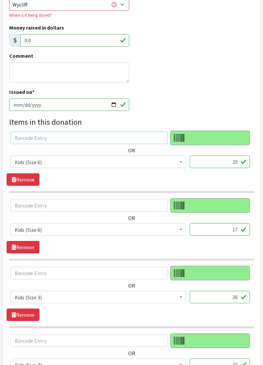
scroll to position [145, 0]
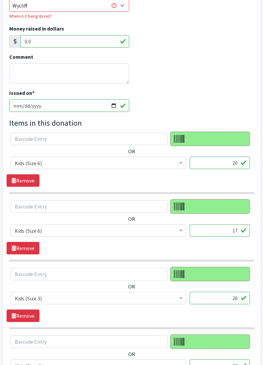
click at [208, 71] on div "Comment" at bounding box center [132, 71] width 250 height 36
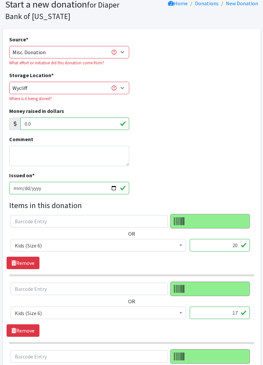
scroll to position [63, 0]
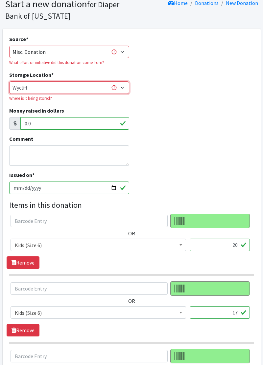
click at [36, 90] on select "Diaper Co-op Direct Shipment Wycliff" at bounding box center [69, 87] width 120 height 12
click at [215, 106] on div "Storage Location * Diaper Co-op Direct Shipment Wycliff Where is it being store…" at bounding box center [132, 89] width 250 height 36
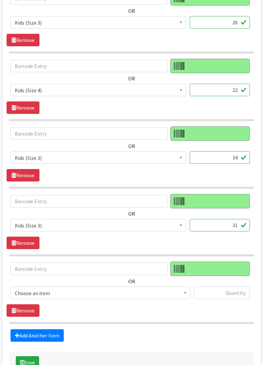
scroll to position [429, 0]
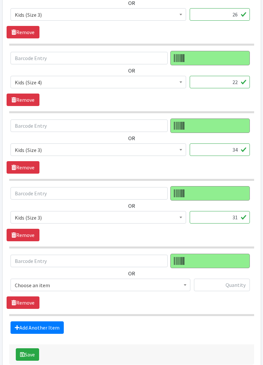
click at [119, 286] on span "Choose an item" at bounding box center [101, 285] width 180 height 12
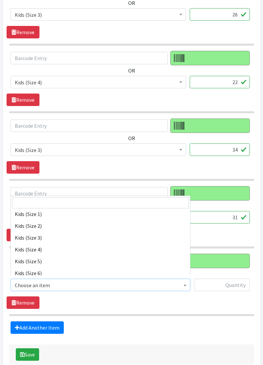
scroll to position [77, 0]
select select "11361"
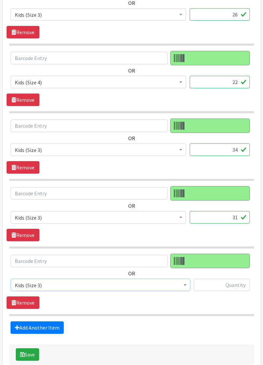
click at [225, 291] on div at bounding box center [222, 288] width 56 height 18
click at [221, 283] on input "text" at bounding box center [222, 285] width 56 height 12
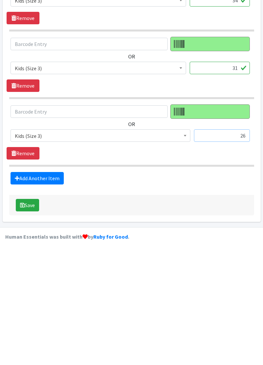
scroll to position [453, 0]
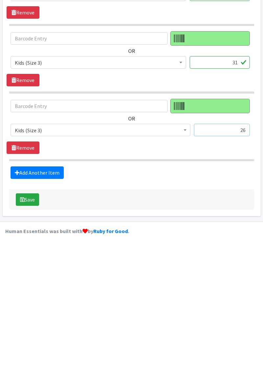
type input "26"
click at [32, 332] on button "Save" at bounding box center [27, 330] width 23 height 12
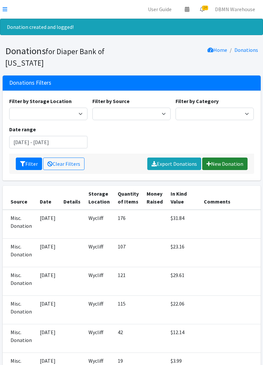
click at [224, 168] on link "New Donation" at bounding box center [224, 164] width 45 height 12
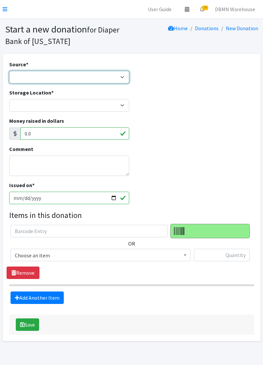
click at [89, 83] on select "Product Drive Manufacturer Donation Site Misc. Donation" at bounding box center [69, 77] width 120 height 12
select select "Misc. Donation"
click at [9, 71] on select "Product Drive Manufacturer Donation Site Misc. Donation" at bounding box center [69, 77] width 120 height 12
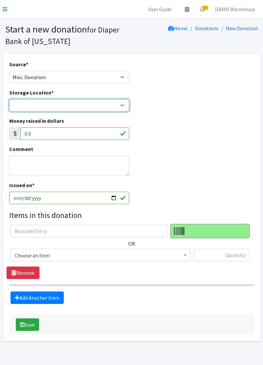
click at [99, 107] on select "Diaper Co-op Direct Shipment Wycliff" at bounding box center [69, 105] width 120 height 12
select select "434"
click at [9, 99] on select "Diaper Co-op Direct Shipment Wycliff" at bounding box center [69, 105] width 120 height 12
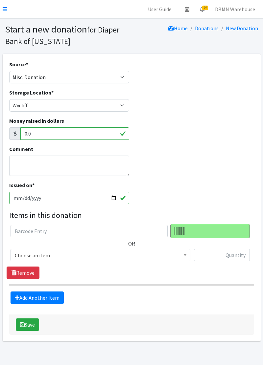
click at [99, 258] on span "Choose an item" at bounding box center [100, 255] width 171 height 9
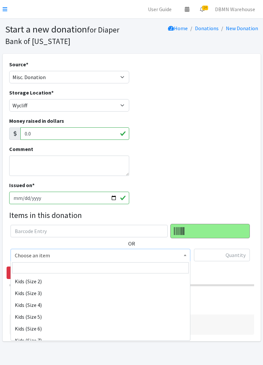
scroll to position [85, 0]
select select "11361"
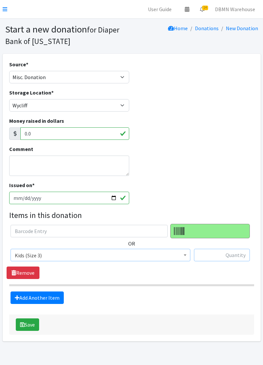
click at [231, 257] on input "text" at bounding box center [222, 255] width 56 height 12
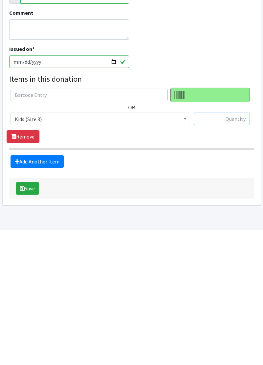
scroll to position [5, 0]
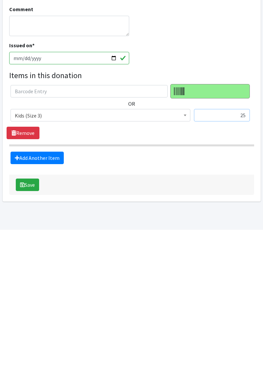
type input "25"
click at [58, 296] on link "Add Another Item" at bounding box center [37, 293] width 53 height 12
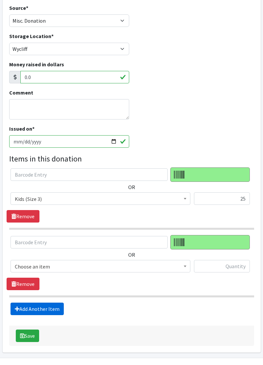
scroll to position [72, 0]
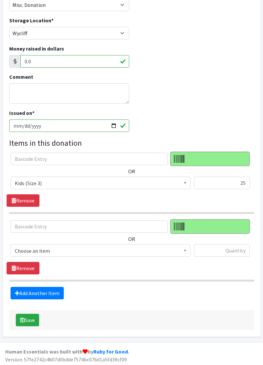
click at [108, 253] on span "Choose an item" at bounding box center [100, 250] width 171 height 9
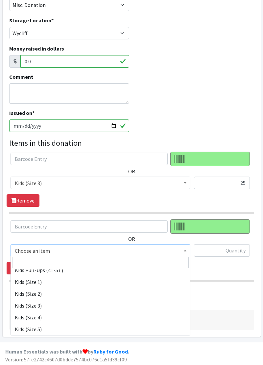
scroll to position [77, 0]
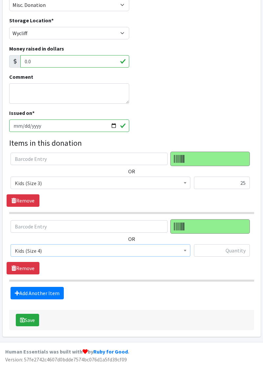
click at [141, 250] on span "Kids (Size 4)" at bounding box center [100, 250] width 171 height 9
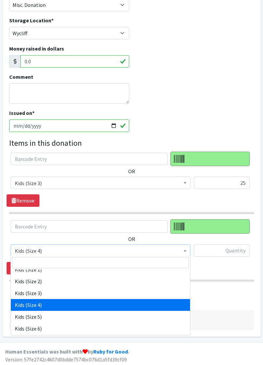
scroll to position [76, 0]
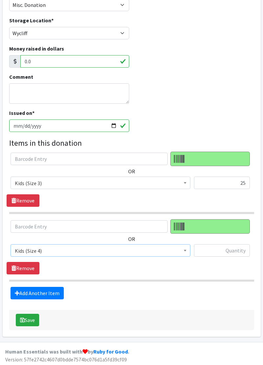
click at [134, 252] on span "Kids (Size 4)" at bounding box center [100, 250] width 171 height 9
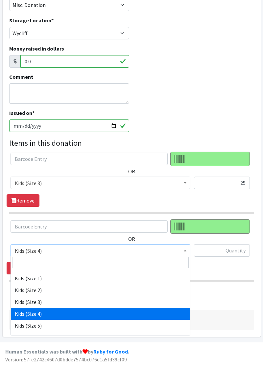
scroll to position [72, 0]
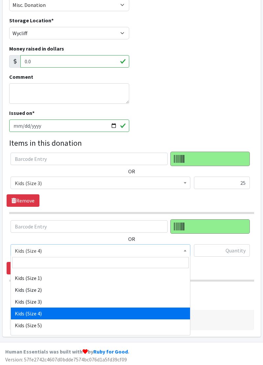
select select "11361"
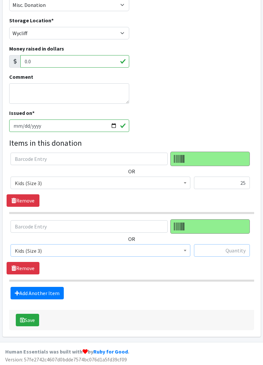
click at [223, 252] on input "text" at bounding box center [222, 250] width 56 height 12
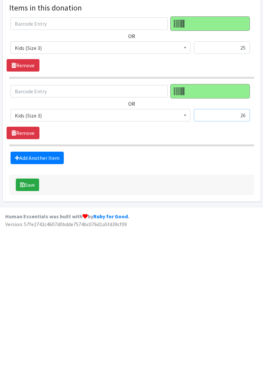
type input "26"
click at [52, 293] on link "Add Another Item" at bounding box center [37, 293] width 53 height 12
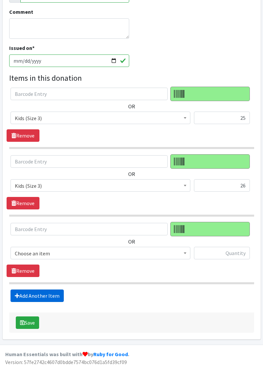
scroll to position [139, 0]
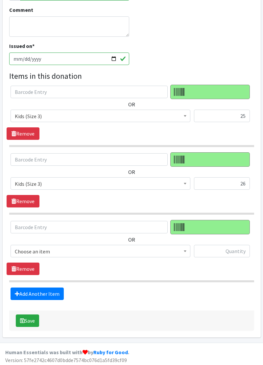
click at [58, 252] on span "Choose an item" at bounding box center [100, 251] width 171 height 9
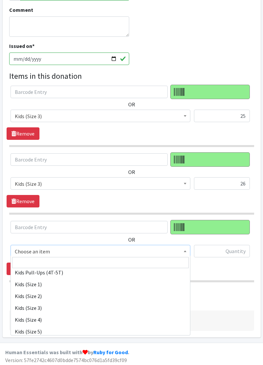
scroll to position [69, 0]
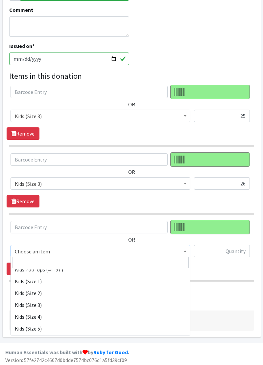
select select "11361"
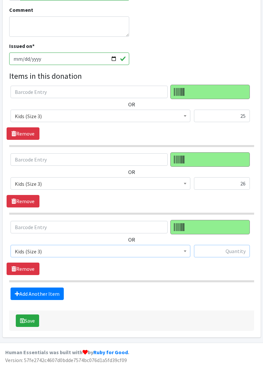
click at [225, 252] on input "text" at bounding box center [222, 251] width 56 height 12
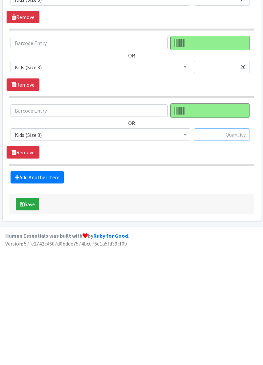
scroll to position [139, 0]
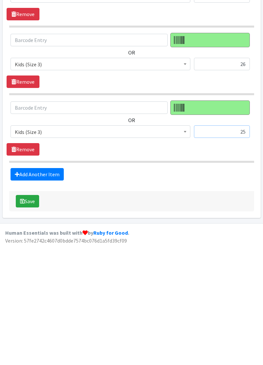
type input "25"
click at [33, 294] on link "Add Another Item" at bounding box center [37, 294] width 53 height 12
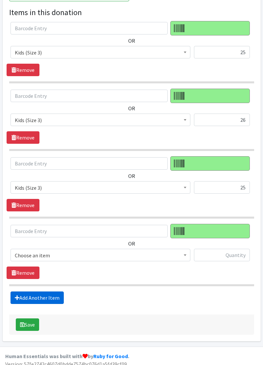
scroll to position [206, 0]
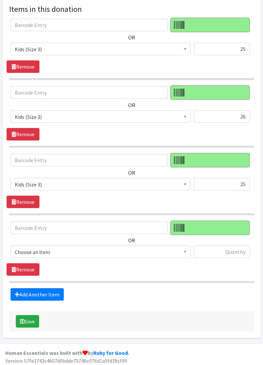
click at [115, 253] on span "Choose an item" at bounding box center [100, 252] width 171 height 9
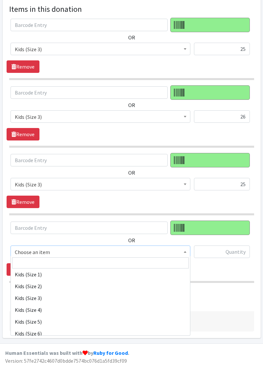
scroll to position [83, 0]
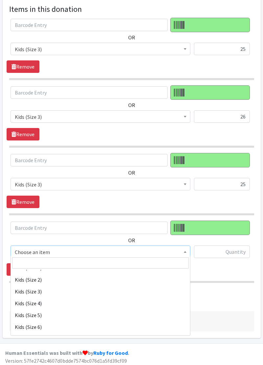
select select "11361"
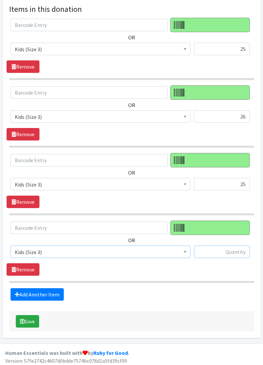
click at [227, 252] on input "text" at bounding box center [222, 252] width 56 height 12
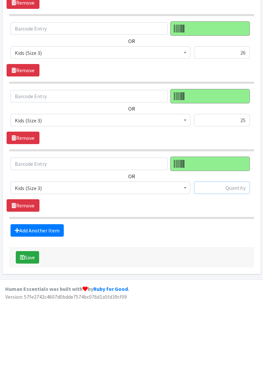
scroll to position [206, 0]
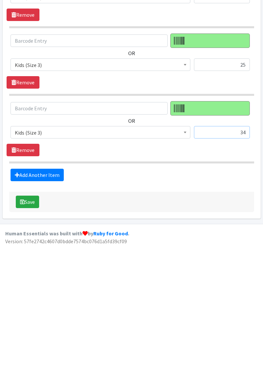
type input "34"
click at [45, 296] on link "Add Another Item" at bounding box center [37, 294] width 53 height 12
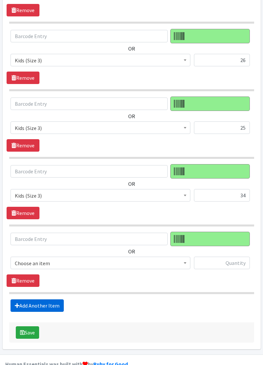
scroll to position [273, 0]
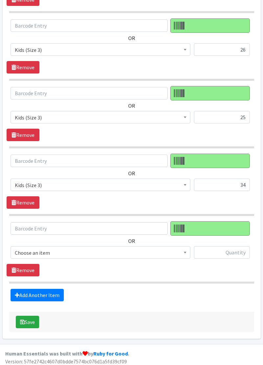
click at [77, 253] on span "Choose an item" at bounding box center [100, 252] width 171 height 9
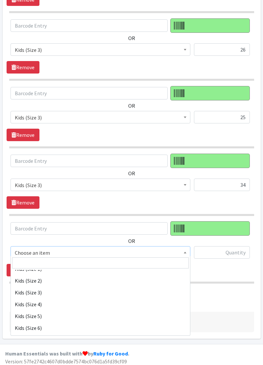
scroll to position [88, 0]
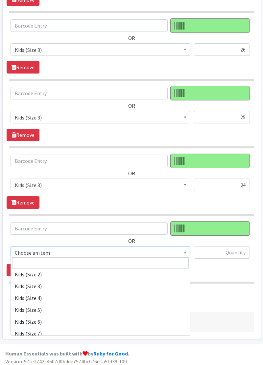
select select "11361"
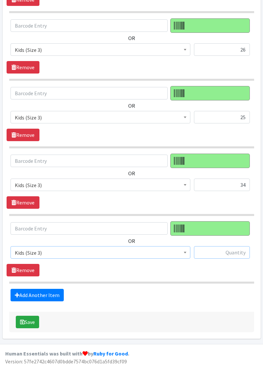
click at [241, 255] on input "text" at bounding box center [222, 252] width 56 height 12
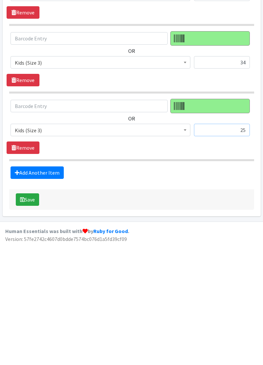
scroll to position [273, 0]
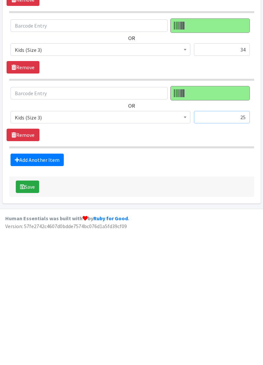
type input "25"
click at [24, 323] on button "Save" at bounding box center [27, 322] width 23 height 12
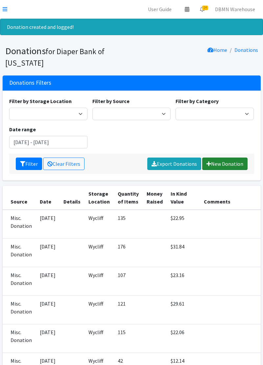
click at [236, 169] on link "New Donation" at bounding box center [224, 164] width 45 height 12
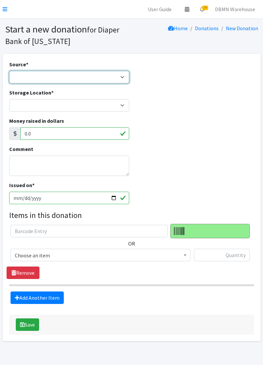
click at [22, 79] on select "Product Drive Manufacturer Donation Site Misc. Donation" at bounding box center [69, 77] width 120 height 12
select select "Misc. Donation"
click at [9, 71] on select "Product Drive Manufacturer Donation Site Misc. Donation" at bounding box center [69, 77] width 120 height 12
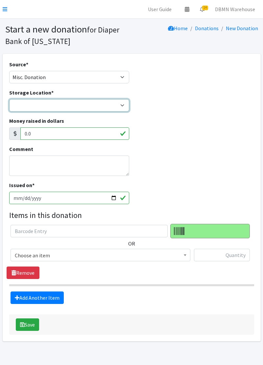
click at [26, 108] on select "Diaper Co-op Direct Shipment Wycliff" at bounding box center [69, 105] width 120 height 12
select select "434"
click at [9, 99] on select "Diaper Co-op Direct Shipment Wycliff" at bounding box center [69, 105] width 120 height 12
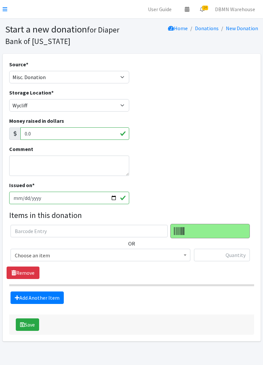
click at [68, 260] on span "Choose an item" at bounding box center [101, 255] width 180 height 12
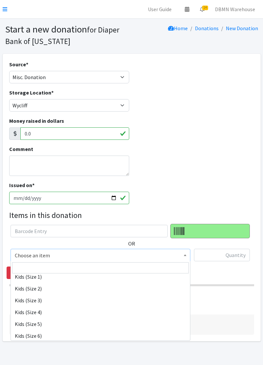
scroll to position [78, 0]
select select "11361"
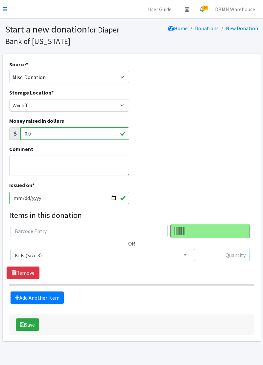
click at [217, 257] on input "text" at bounding box center [222, 255] width 56 height 12
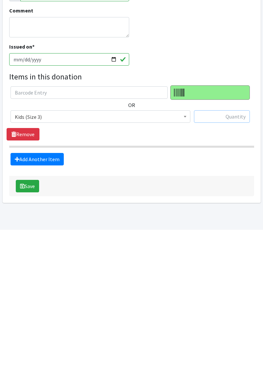
scroll to position [5, 0]
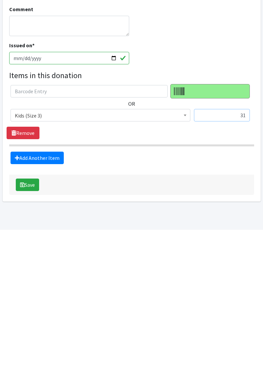
type input "31"
click at [32, 293] on link "Add Another Item" at bounding box center [37, 293] width 53 height 12
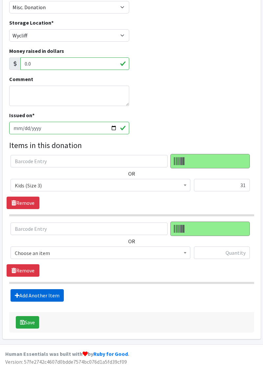
scroll to position [72, 0]
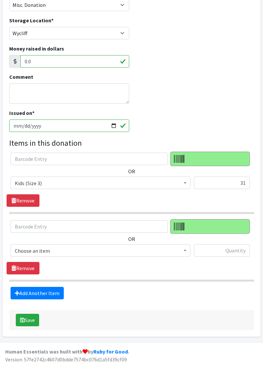
click at [74, 255] on span "Choose an item" at bounding box center [101, 250] width 180 height 12
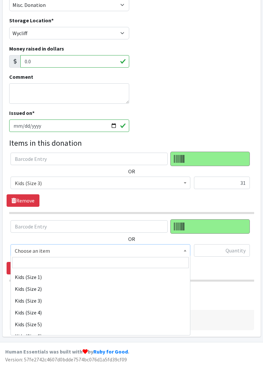
scroll to position [77, 0]
select select "11361"
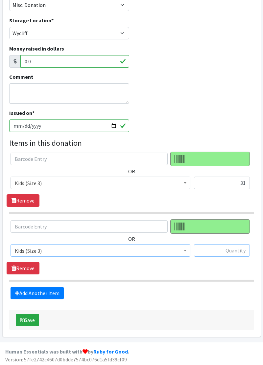
click at [238, 252] on input "text" at bounding box center [222, 250] width 56 height 12
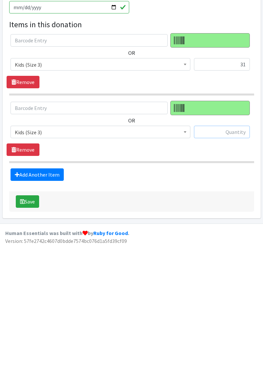
scroll to position [72, 0]
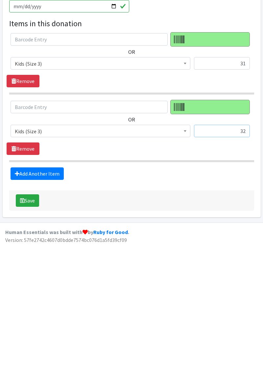
type input "32"
click at [26, 295] on link "Add Another Item" at bounding box center [37, 293] width 53 height 12
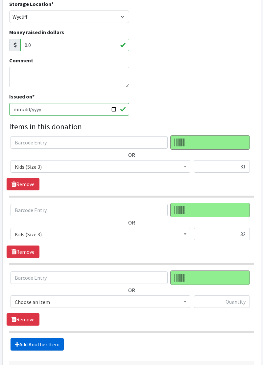
scroll to position [139, 0]
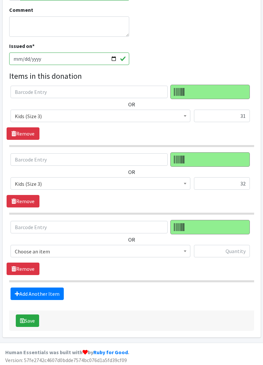
click at [60, 250] on span "Choose an item" at bounding box center [100, 251] width 171 height 9
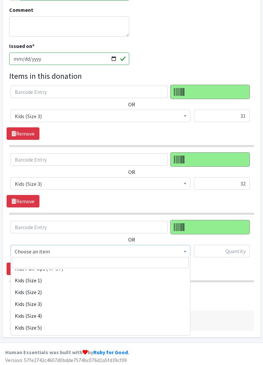
scroll to position [70, 0]
select select "11361"
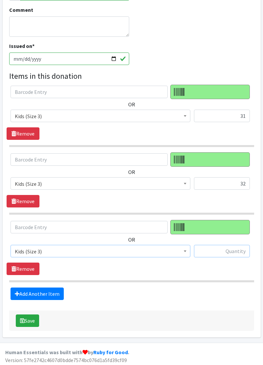
click at [242, 252] on input "text" at bounding box center [222, 251] width 56 height 12
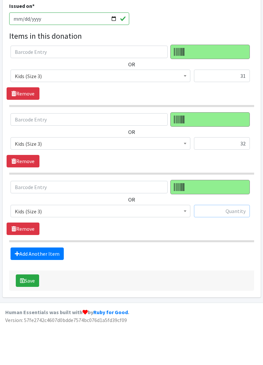
scroll to position [139, 0]
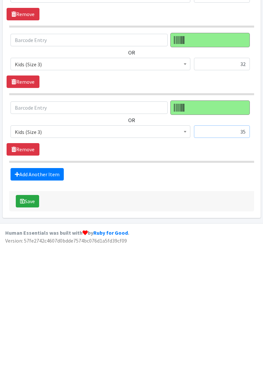
type input "35"
click at [47, 295] on link "Add Another Item" at bounding box center [37, 294] width 53 height 12
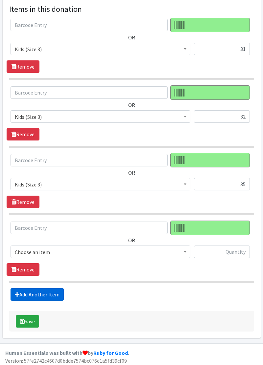
scroll to position [206, 0]
click at [69, 248] on span "Choose an item" at bounding box center [100, 252] width 171 height 9
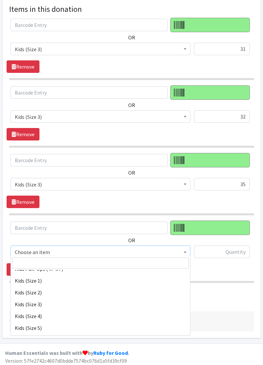
scroll to position [70, 0]
select select "11361"
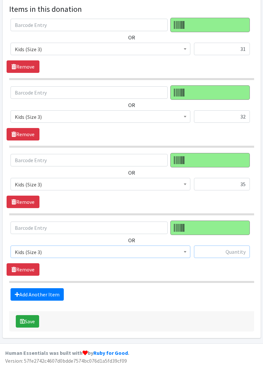
click at [243, 252] on input "text" at bounding box center [222, 252] width 56 height 12
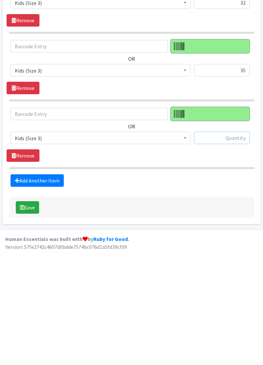
scroll to position [206, 0]
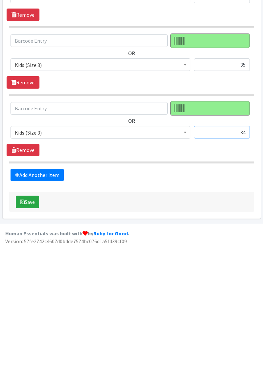
type input "34"
click at [27, 295] on link "Add Another Item" at bounding box center [37, 294] width 53 height 12
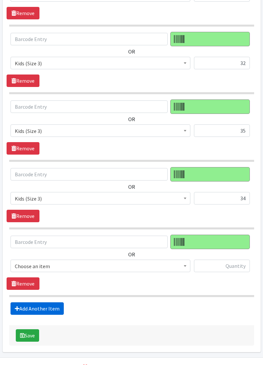
scroll to position [273, 0]
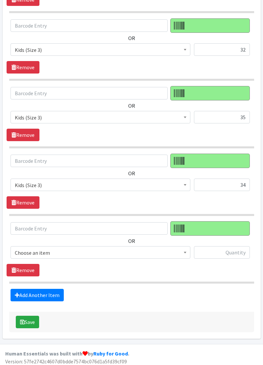
click at [149, 254] on span "Choose an item" at bounding box center [100, 252] width 171 height 9
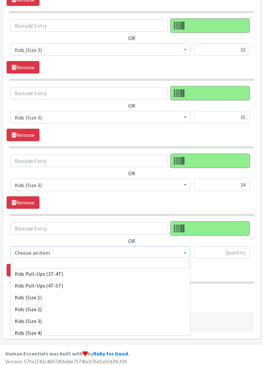
scroll to position [57, 0]
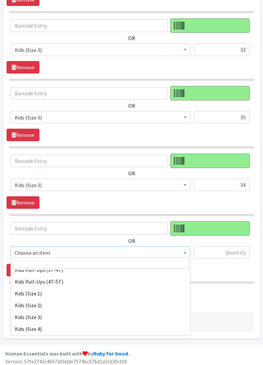
select select "11361"
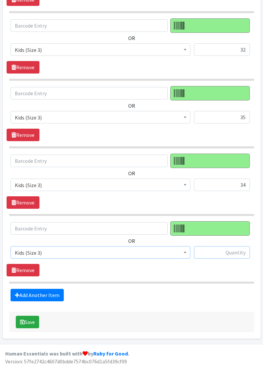
click at [232, 252] on input "text" at bounding box center [222, 252] width 56 height 12
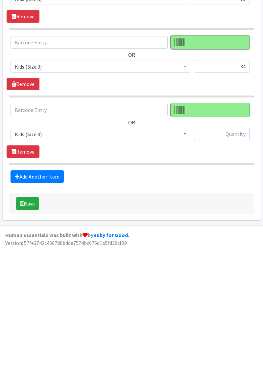
scroll to position [273, 0]
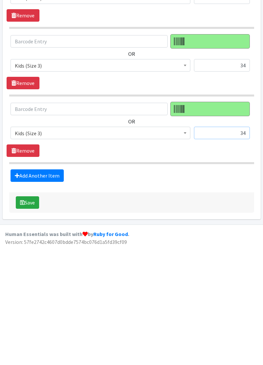
type input "34"
click at [20, 294] on link "Add Another Item" at bounding box center [37, 295] width 53 height 12
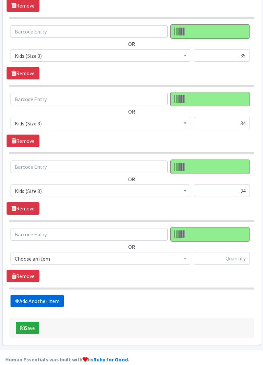
scroll to position [341, 0]
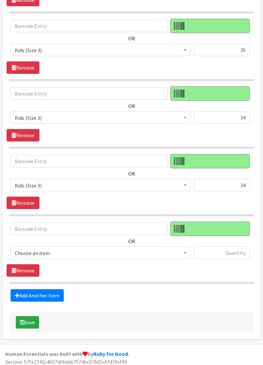
click at [142, 252] on span "Choose an item" at bounding box center [100, 253] width 171 height 9
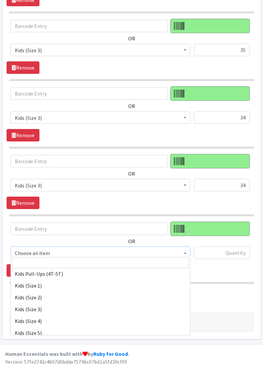
scroll to position [64, 0]
select select "11361"
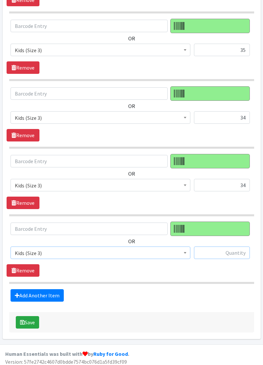
click at [230, 249] on input "text" at bounding box center [222, 253] width 56 height 12
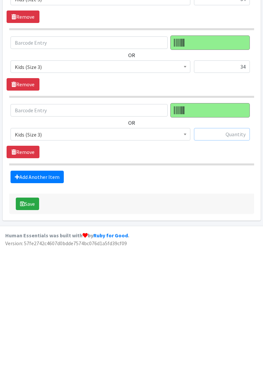
scroll to position [341, 0]
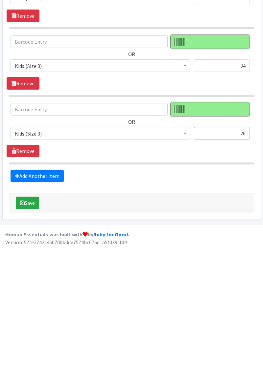
type input "26"
click at [22, 323] on button "Save" at bounding box center [27, 322] width 23 height 12
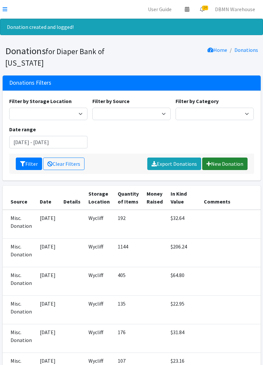
click at [225, 164] on link "New Donation" at bounding box center [224, 164] width 45 height 12
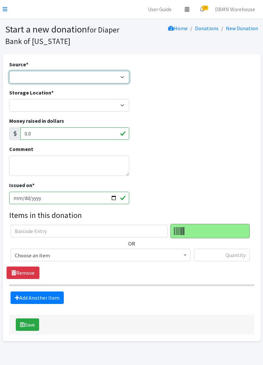
click at [20, 76] on select "Product Drive Manufacturer Donation Site Misc. Donation" at bounding box center [69, 77] width 120 height 12
select select "Misc. Donation"
click at [9, 71] on select "Product Drive Manufacturer Donation Site Misc. Donation" at bounding box center [69, 77] width 120 height 12
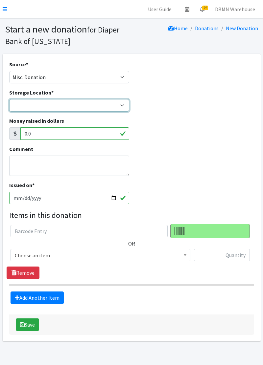
click at [23, 110] on select "Diaper Co-op Direct Shipment Wycliff" at bounding box center [69, 105] width 120 height 12
select select "434"
click at [9, 99] on select "Diaper Co-op Direct Shipment Wycliff" at bounding box center [69, 105] width 120 height 12
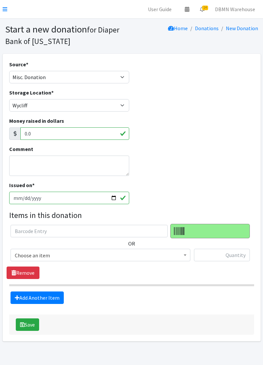
click at [68, 259] on span "Choose an item" at bounding box center [100, 255] width 171 height 9
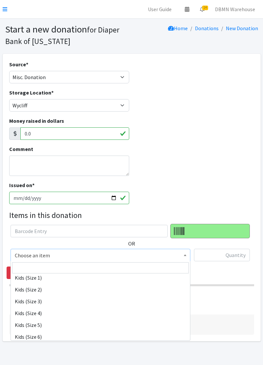
scroll to position [85, 0]
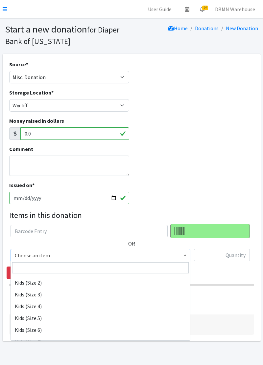
select select "11361"
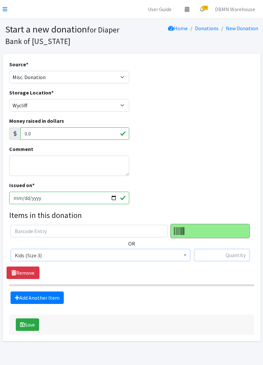
click at [238, 257] on input "text" at bounding box center [222, 255] width 56 height 12
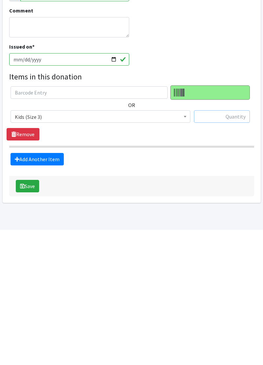
scroll to position [5, 0]
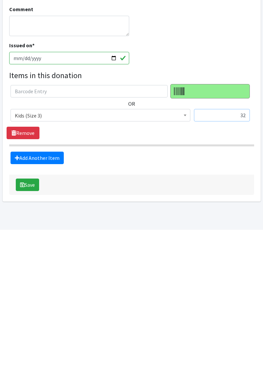
type input "32"
click at [25, 296] on link "Add Another Item" at bounding box center [37, 293] width 53 height 12
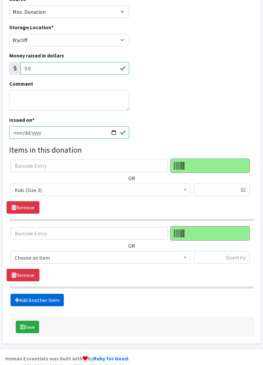
scroll to position [72, 0]
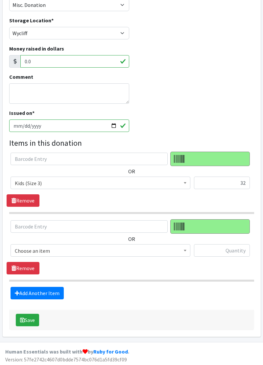
click at [52, 253] on span "Choose an item" at bounding box center [100, 250] width 171 height 9
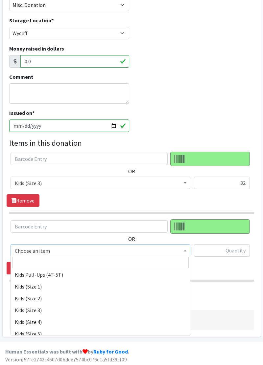
scroll to position [64, 0]
select select "11361"
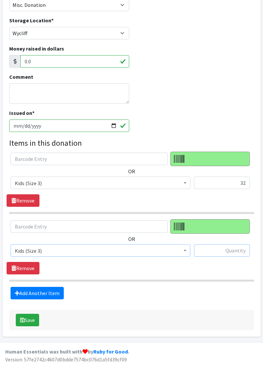
click at [239, 251] on input "text" at bounding box center [222, 250] width 56 height 12
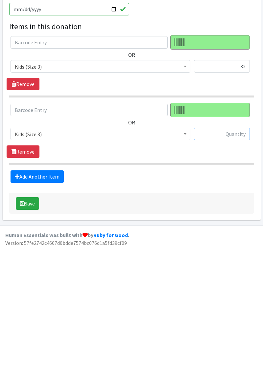
scroll to position [72, 0]
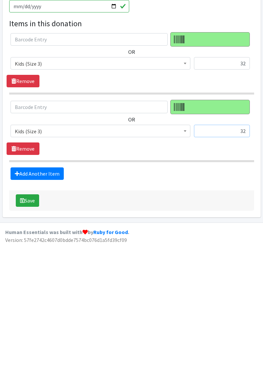
type input "32"
click at [27, 290] on link "Add Another Item" at bounding box center [37, 293] width 53 height 12
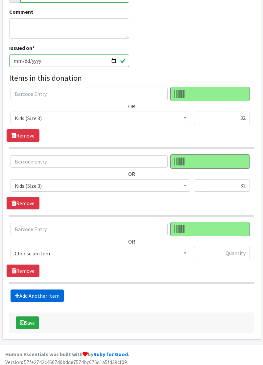
scroll to position [139, 0]
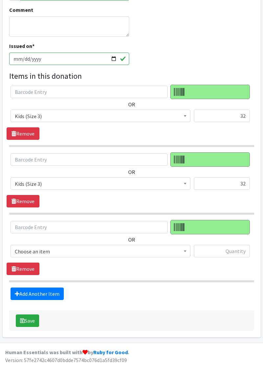
click at [58, 255] on span "Choose an item" at bounding box center [101, 251] width 180 height 12
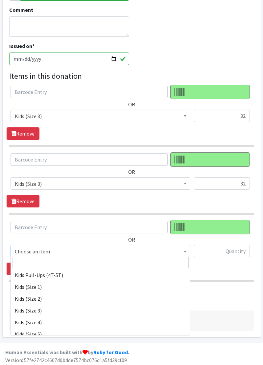
scroll to position [68, 0]
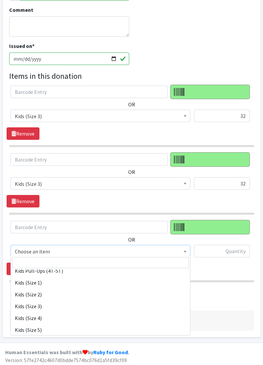
select select "11361"
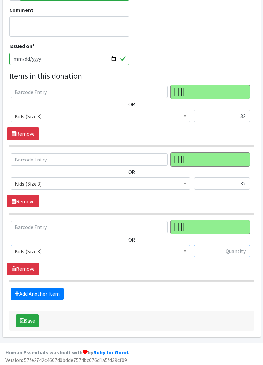
click at [239, 253] on input "text" at bounding box center [222, 251] width 56 height 12
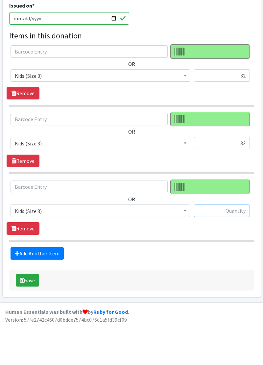
scroll to position [139, 0]
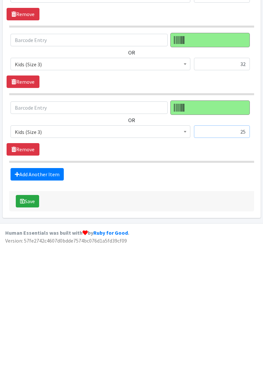
type input "25"
click at [28, 294] on link "Add Another Item" at bounding box center [37, 294] width 53 height 12
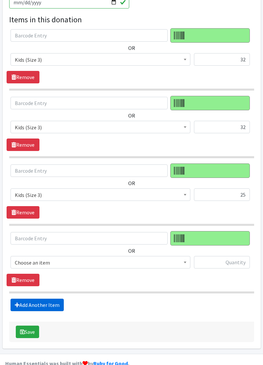
scroll to position [206, 0]
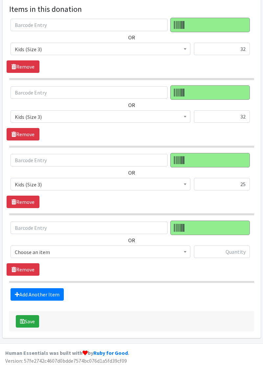
click at [61, 250] on span "Choose an item" at bounding box center [100, 252] width 171 height 9
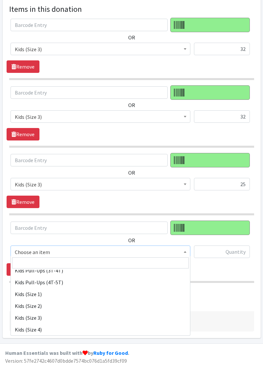
scroll to position [56, 0]
select select "11349"
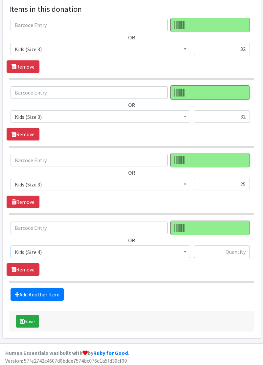
click at [230, 252] on input "text" at bounding box center [222, 252] width 56 height 12
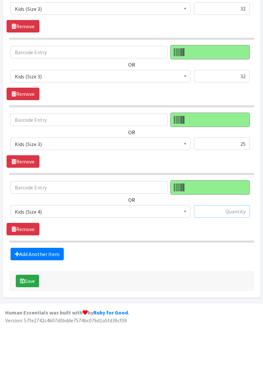
scroll to position [206, 0]
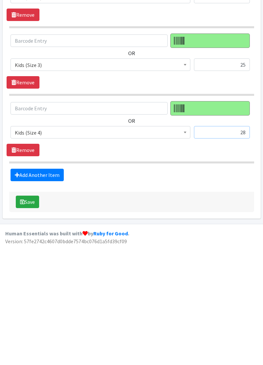
type input "28"
click at [23, 321] on button "Save" at bounding box center [27, 321] width 23 height 12
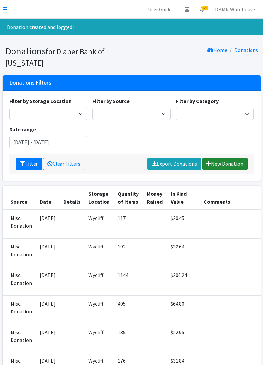
click at [228, 167] on link "New Donation" at bounding box center [224, 164] width 45 height 12
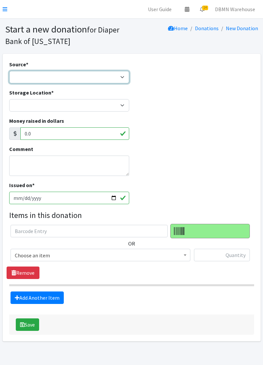
click at [18, 79] on select "Product Drive Manufacturer Donation Site Misc. Donation" at bounding box center [69, 77] width 120 height 12
select select "Misc. Donation"
click at [9, 71] on select "Product Drive Manufacturer Donation Site Misc. Donation" at bounding box center [69, 77] width 120 height 12
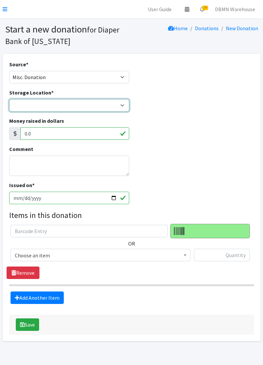
click at [18, 109] on select "Diaper Co-op Direct Shipment Wycliff" at bounding box center [69, 105] width 120 height 12
select select "434"
click at [9, 99] on select "Diaper Co-op Direct Shipment Wycliff" at bounding box center [69, 105] width 120 height 12
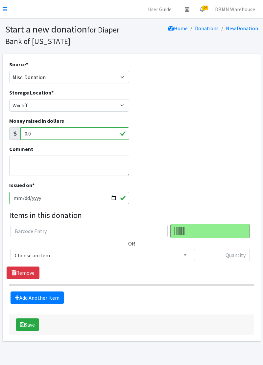
click at [62, 258] on span "Choose an item" at bounding box center [100, 255] width 171 height 9
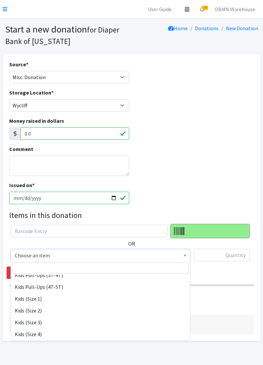
scroll to position [62, 0]
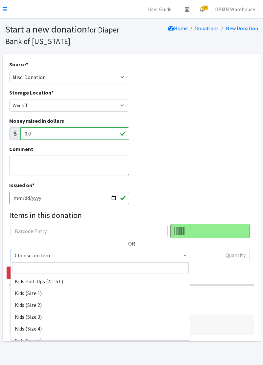
select select "11350"
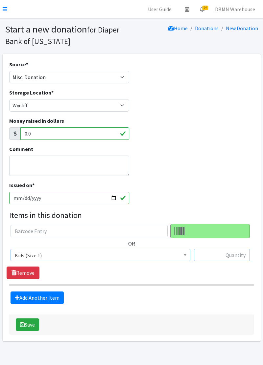
click at [217, 258] on input "text" at bounding box center [222, 255] width 56 height 12
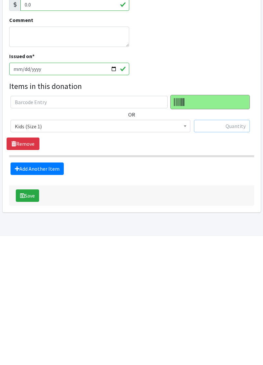
scroll to position [5, 0]
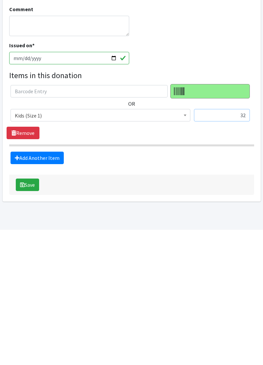
type input "32"
click at [30, 297] on link "Add Another Item" at bounding box center [37, 293] width 53 height 12
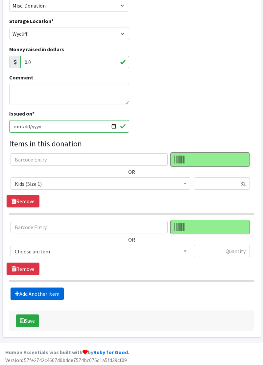
scroll to position [72, 0]
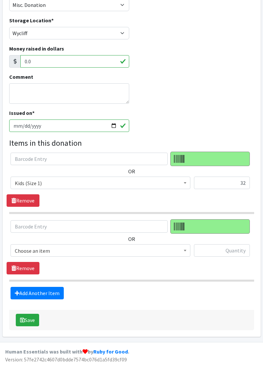
click at [65, 253] on span "Choose an item" at bounding box center [100, 250] width 171 height 9
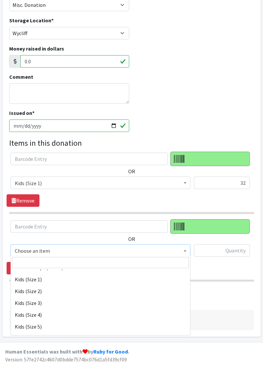
scroll to position [71, 0]
select select "11350"
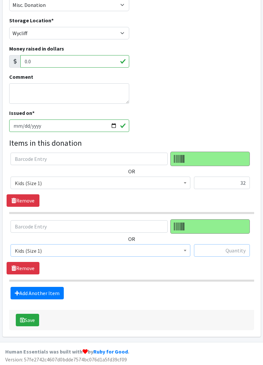
click at [237, 252] on input "text" at bounding box center [222, 250] width 56 height 12
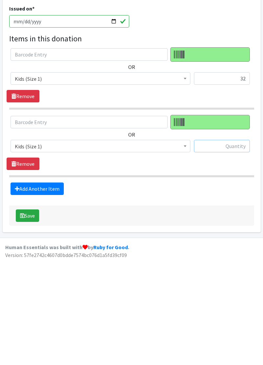
scroll to position [72, 0]
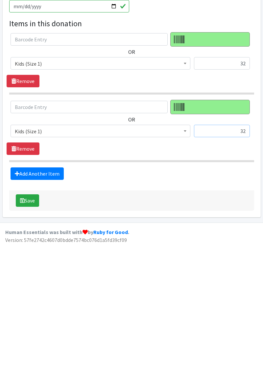
type input "32"
click at [41, 294] on link "Add Another Item" at bounding box center [37, 293] width 53 height 12
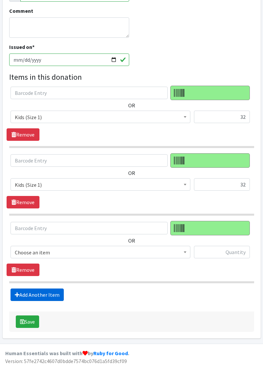
scroll to position [139, 0]
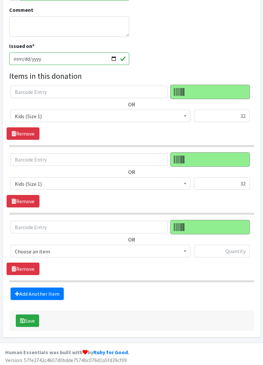
click at [57, 256] on span "Choose an item" at bounding box center [101, 251] width 180 height 12
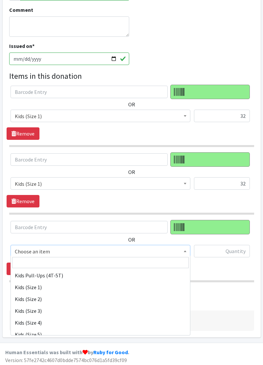
scroll to position [72, 0]
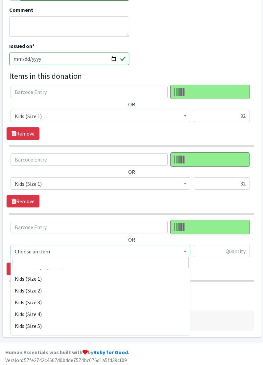
select select "11361"
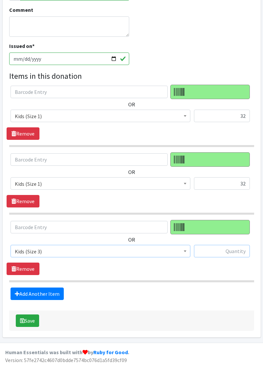
click at [242, 252] on input "text" at bounding box center [222, 251] width 56 height 12
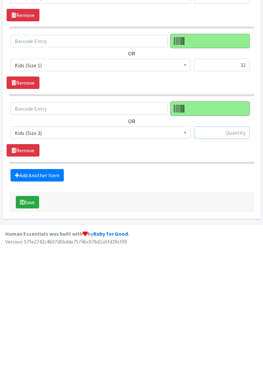
scroll to position [139, 0]
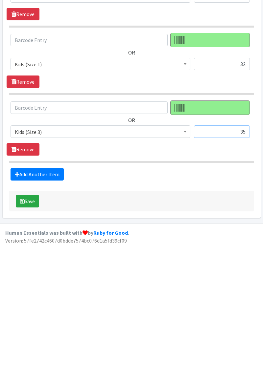
type input "35"
click at [37, 293] on link "Add Another Item" at bounding box center [37, 294] width 53 height 12
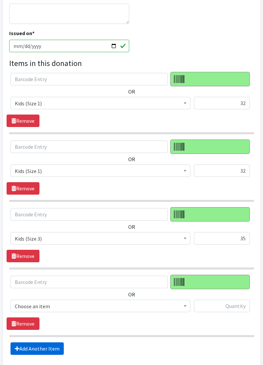
scroll to position [206, 0]
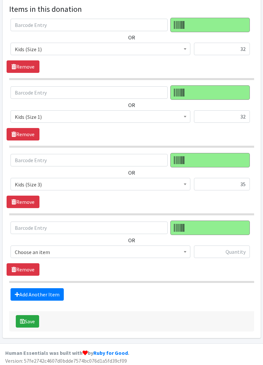
click at [63, 253] on span "Choose an item" at bounding box center [100, 252] width 171 height 9
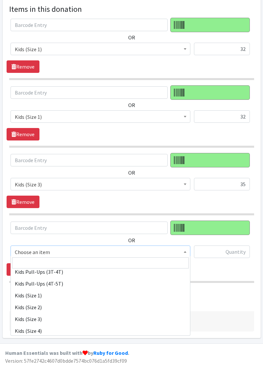
scroll to position [57, 0]
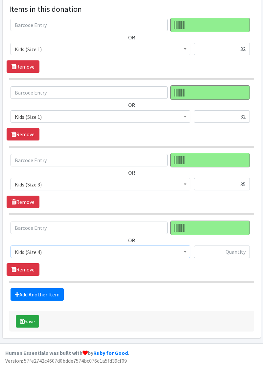
click at [63, 251] on span "Kids (Size 4)" at bounding box center [100, 252] width 171 height 9
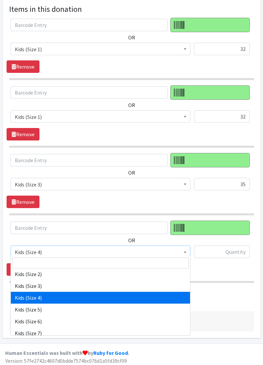
scroll to position [83, 0]
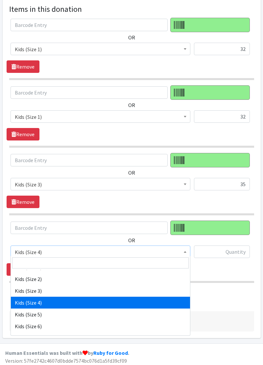
select select "11361"
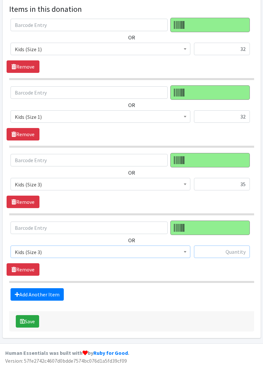
click at [239, 252] on input "text" at bounding box center [222, 252] width 56 height 12
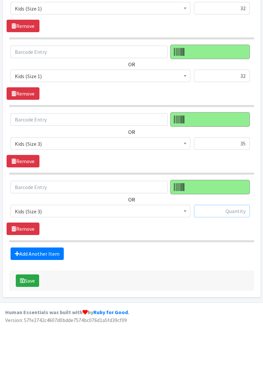
scroll to position [206, 0]
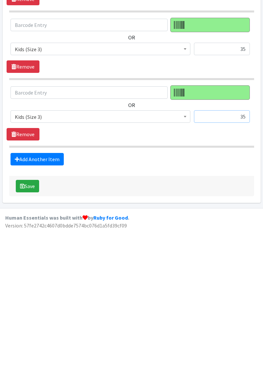
type input "35"
click at [45, 295] on link "Add Another Item" at bounding box center [37, 294] width 53 height 12
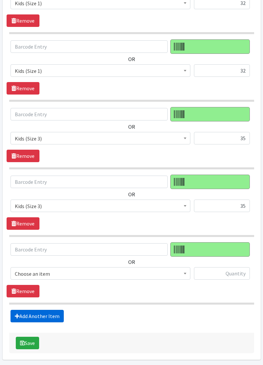
scroll to position [273, 0]
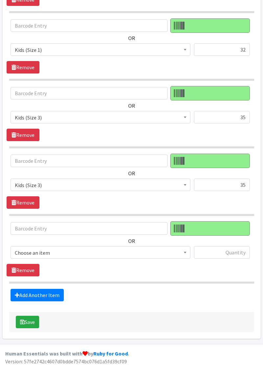
click at [74, 255] on span "Choose an item" at bounding box center [101, 252] width 180 height 12
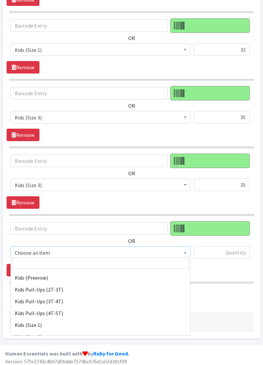
scroll to position [19, 0]
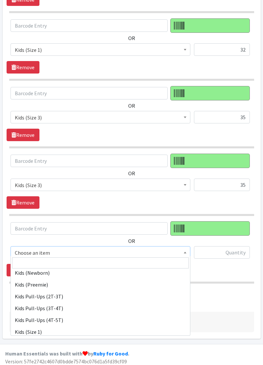
select select "11335"
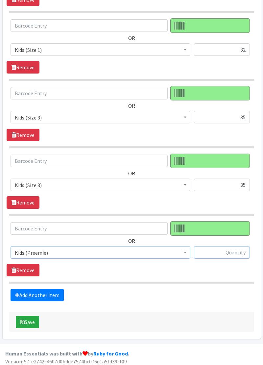
click at [212, 256] on input "text" at bounding box center [222, 252] width 56 height 12
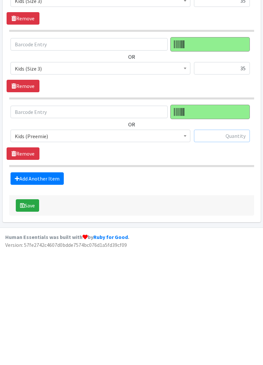
scroll to position [273, 0]
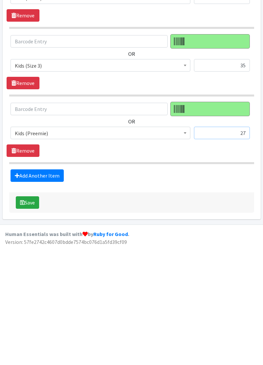
type input "27"
click at [35, 295] on link "Add Another Item" at bounding box center [37, 295] width 53 height 12
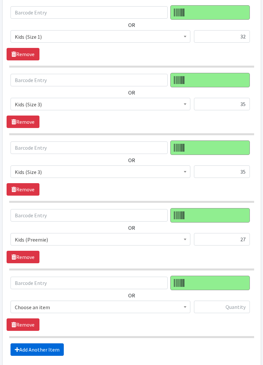
scroll to position [341, 0]
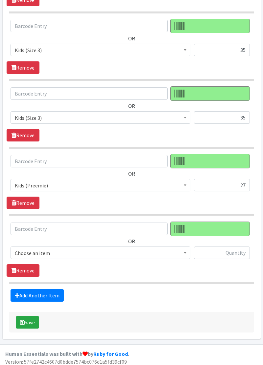
click at [103, 254] on span "Choose an item" at bounding box center [100, 253] width 171 height 9
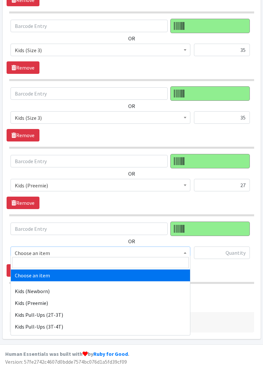
select select "11335"
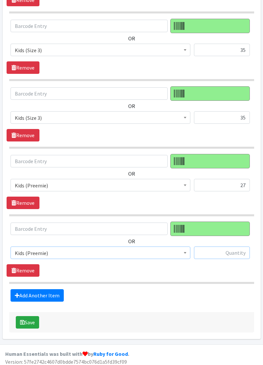
click at [242, 251] on input "text" at bounding box center [222, 253] width 56 height 12
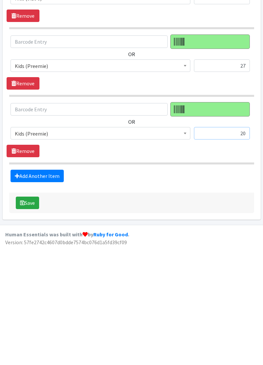
type input "20"
click at [33, 322] on button "Save" at bounding box center [27, 322] width 23 height 12
